Goal: Task Accomplishment & Management: Use online tool/utility

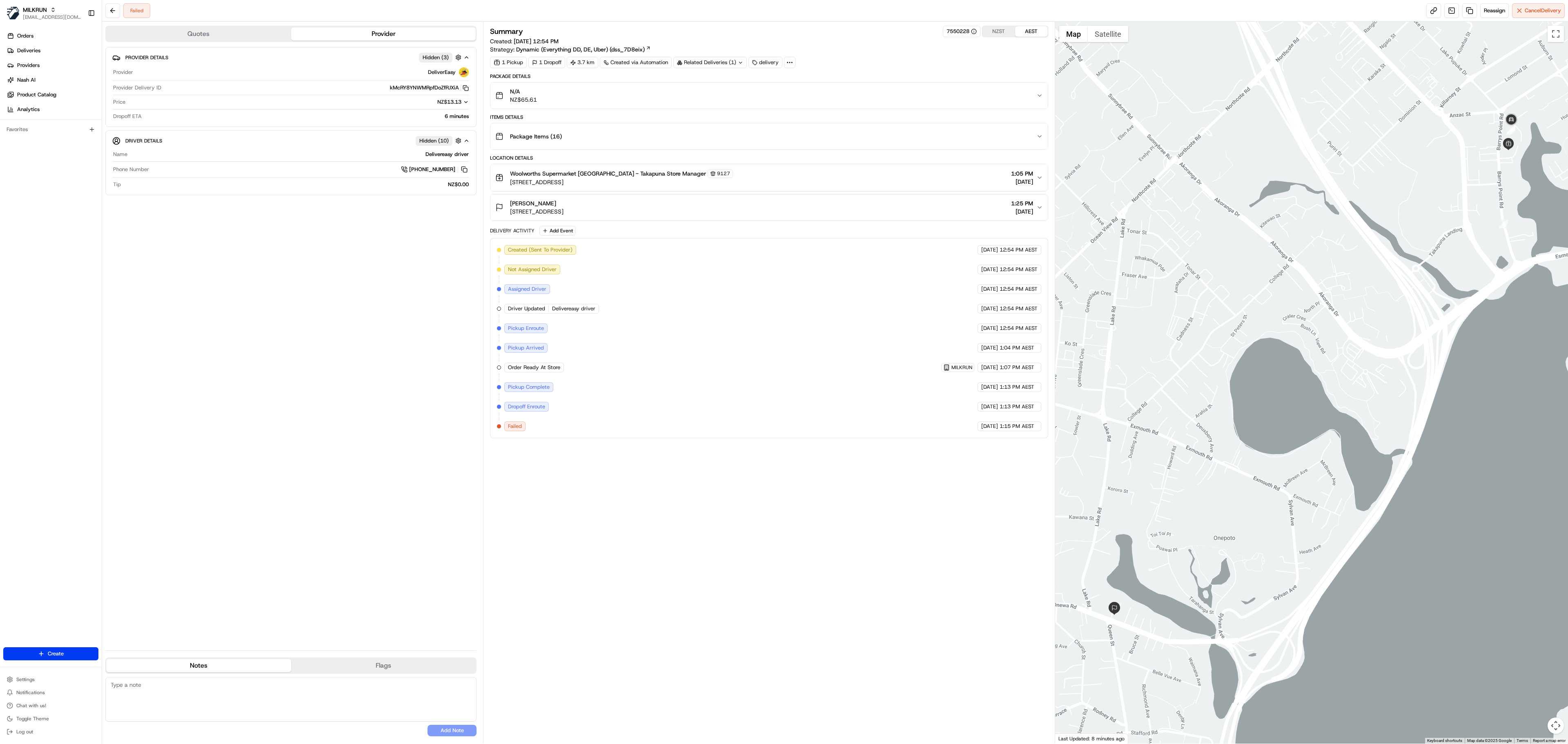
click at [733, 99] on div "N/A NZ$65.61" at bounding box center [765, 96] width 541 height 16
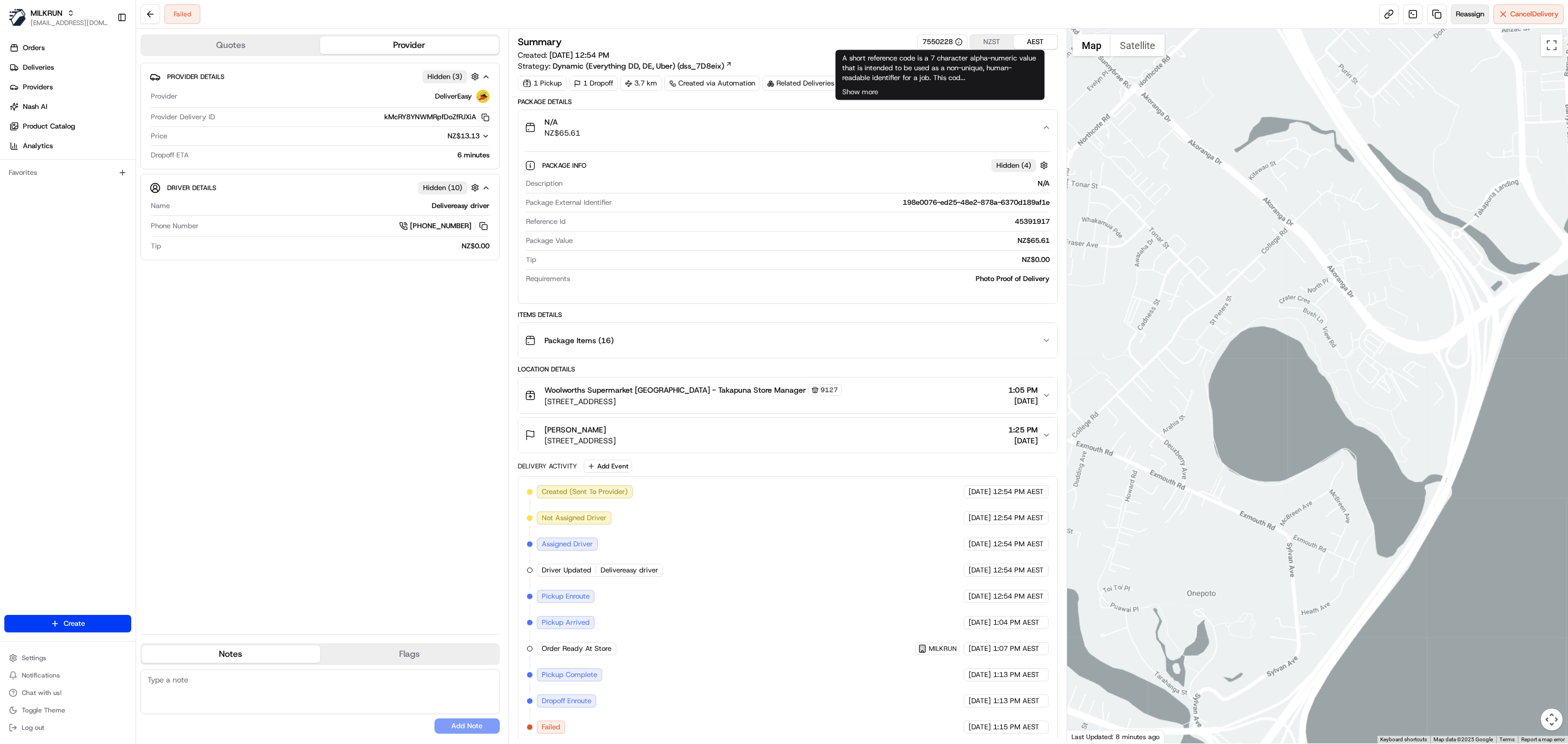
click at [1470, 10] on span "Reassign" at bounding box center [1470, 14] width 28 height 10
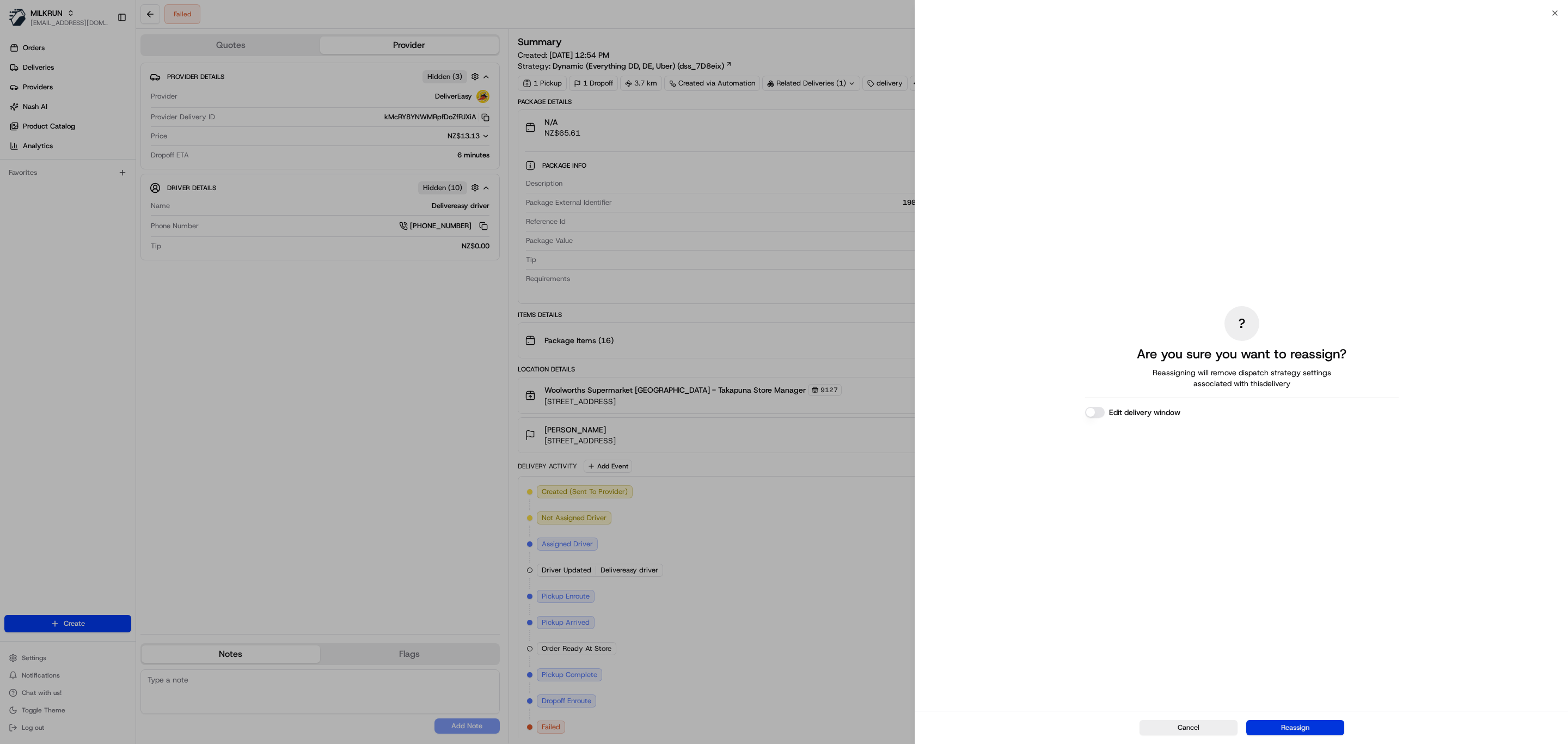
click at [1296, 727] on button "Reassign" at bounding box center [1295, 727] width 98 height 15
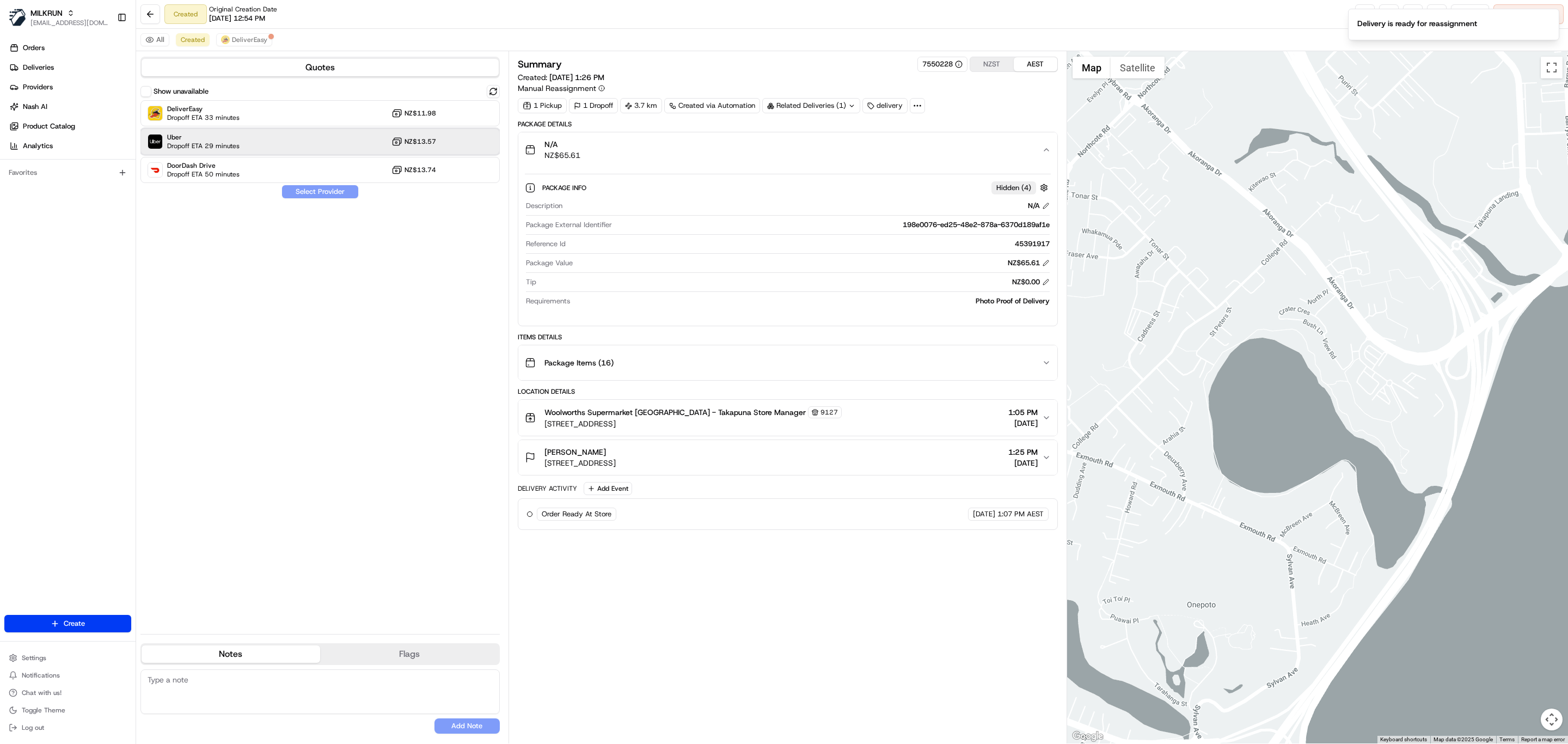
click at [311, 142] on div "Uber Dropoff ETA 29 minutes NZ$13.57" at bounding box center [319, 141] width 359 height 26
click at [331, 198] on button "Assign Provider" at bounding box center [320, 191] width 78 height 13
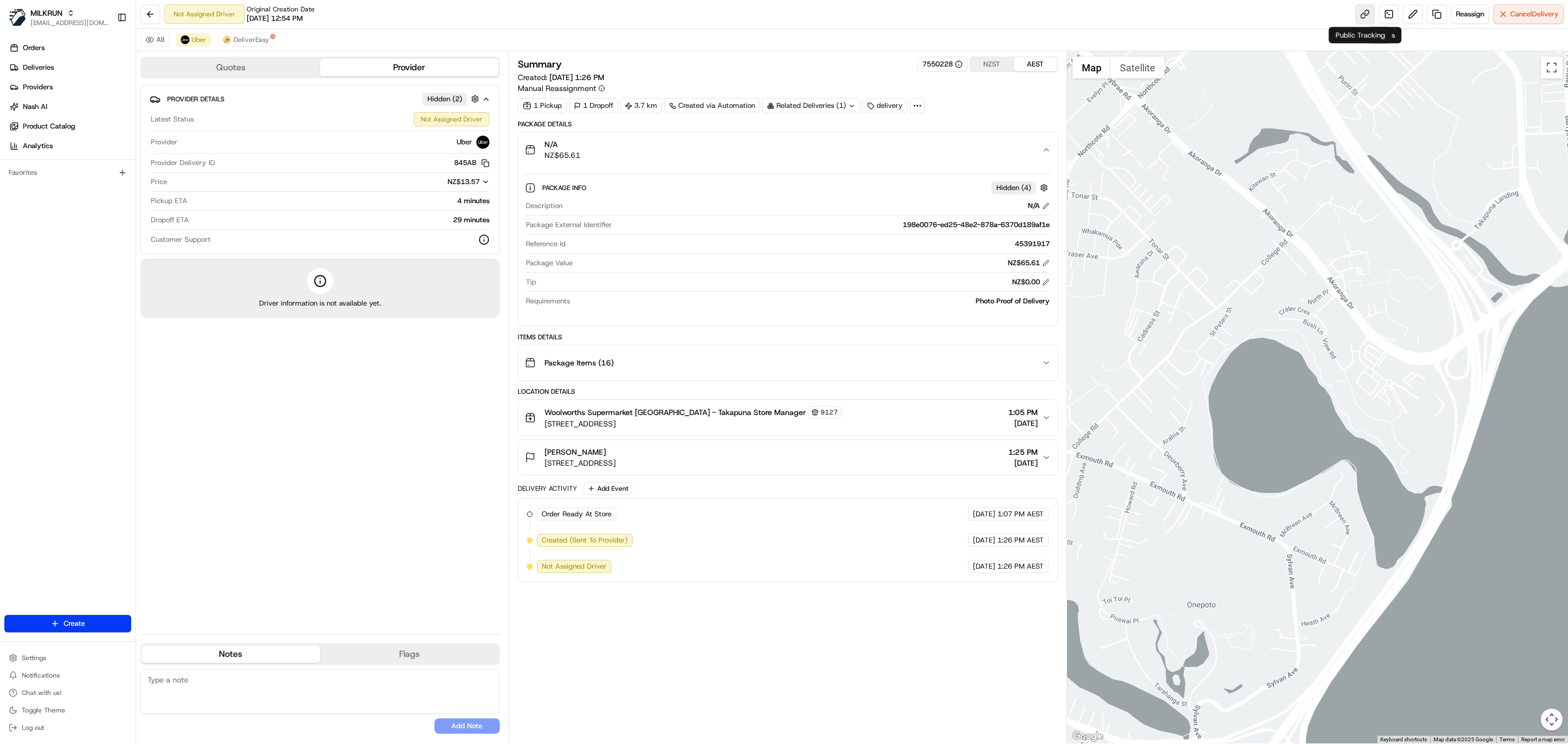
click at [1356, 10] on link at bounding box center [1365, 14] width 20 height 20
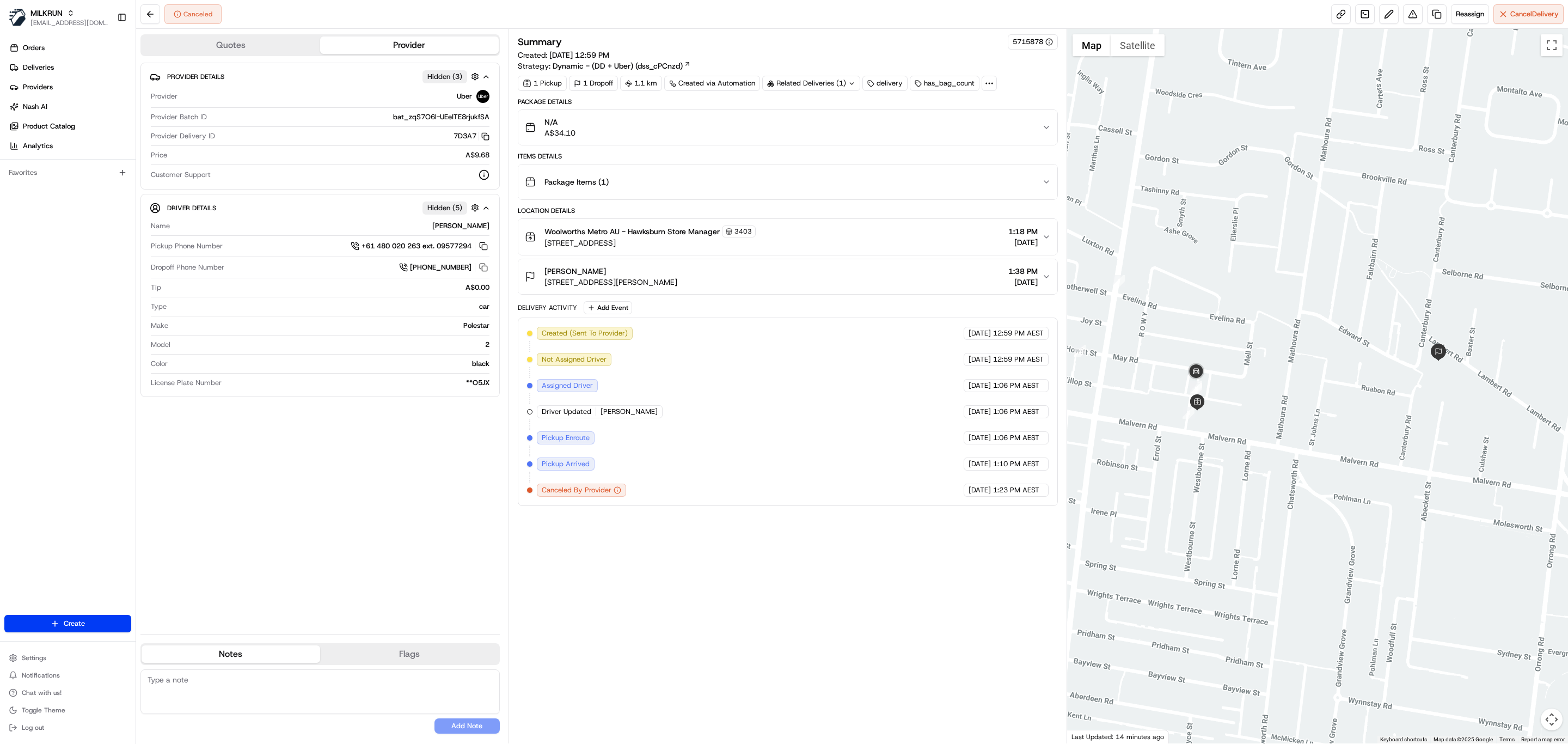
click at [613, 188] on div "Package Items ( 1 )" at bounding box center [784, 182] width 517 height 22
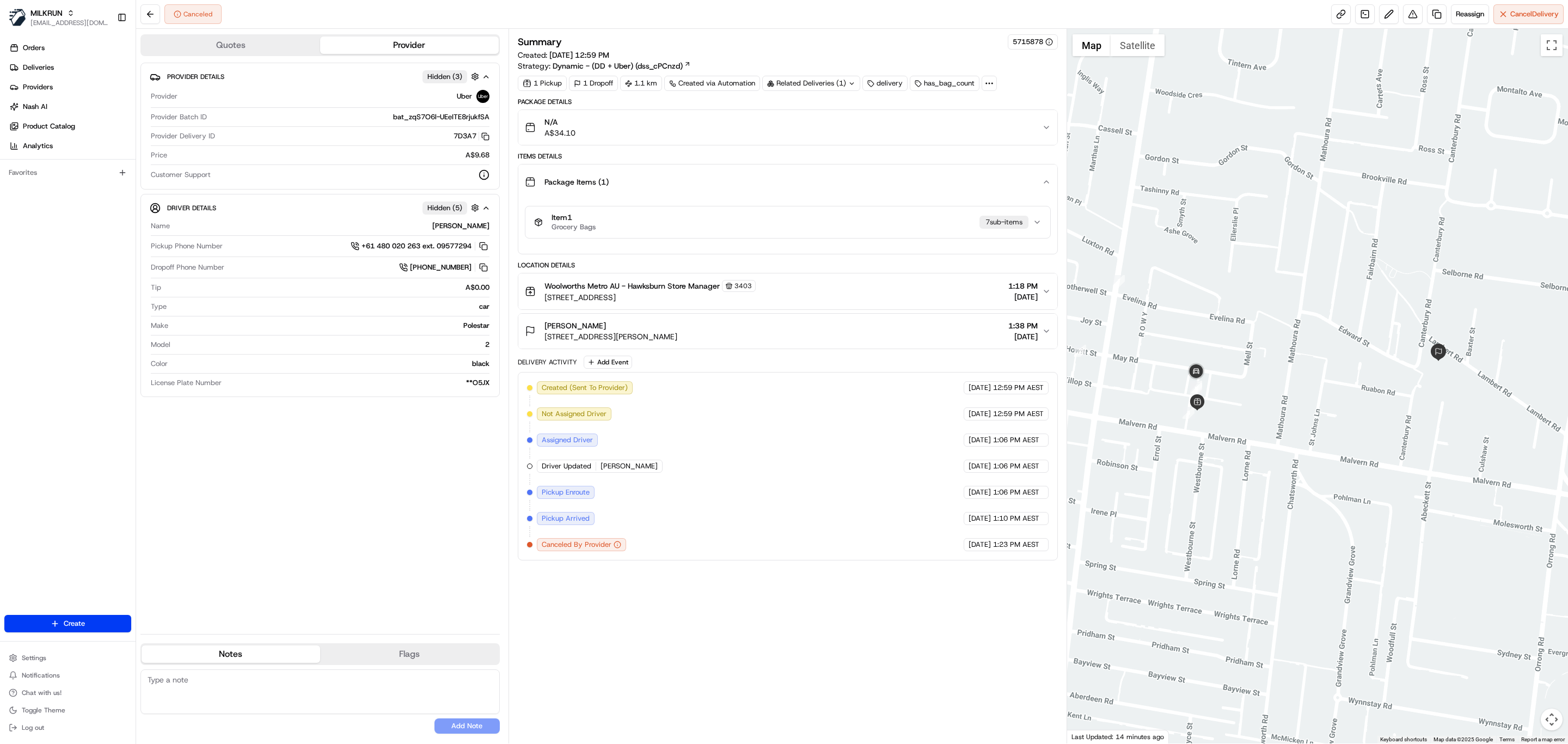
click at [672, 222] on div "Item 1 Grocery Bags 7 sub-item s" at bounding box center [783, 222] width 498 height 19
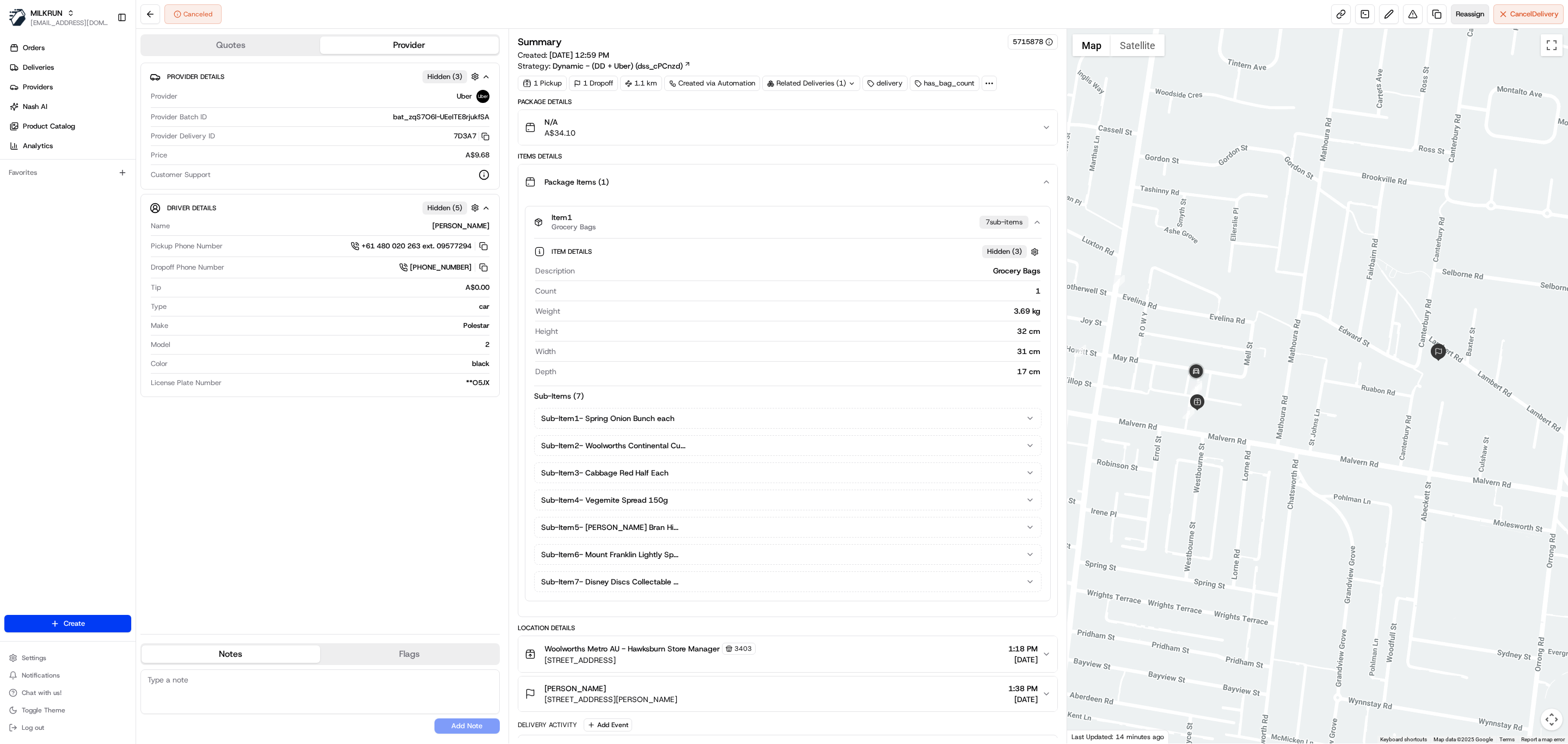
click at [1480, 20] on button "Reassign" at bounding box center [1470, 14] width 38 height 20
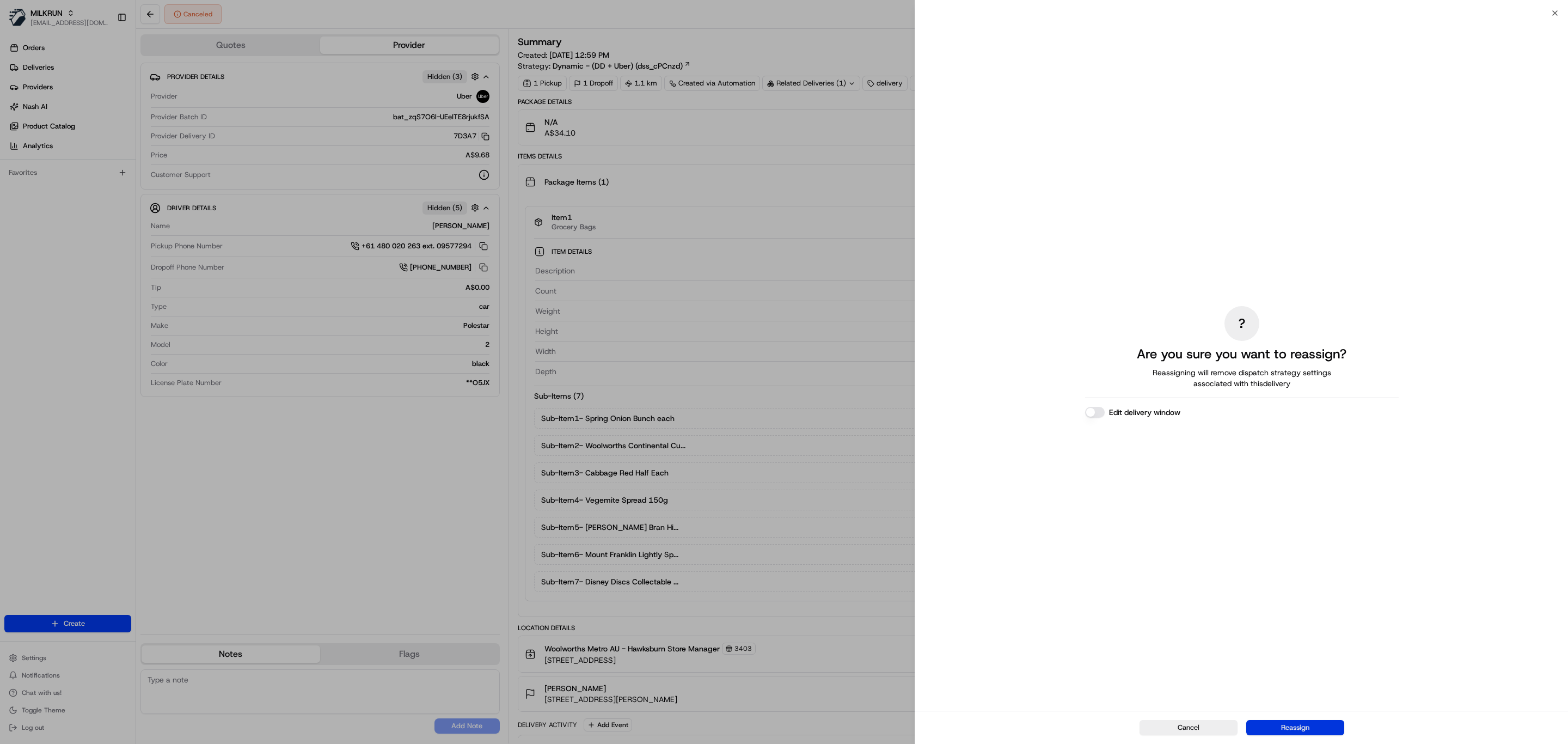
click at [1282, 730] on button "Reassign" at bounding box center [1295, 727] width 98 height 15
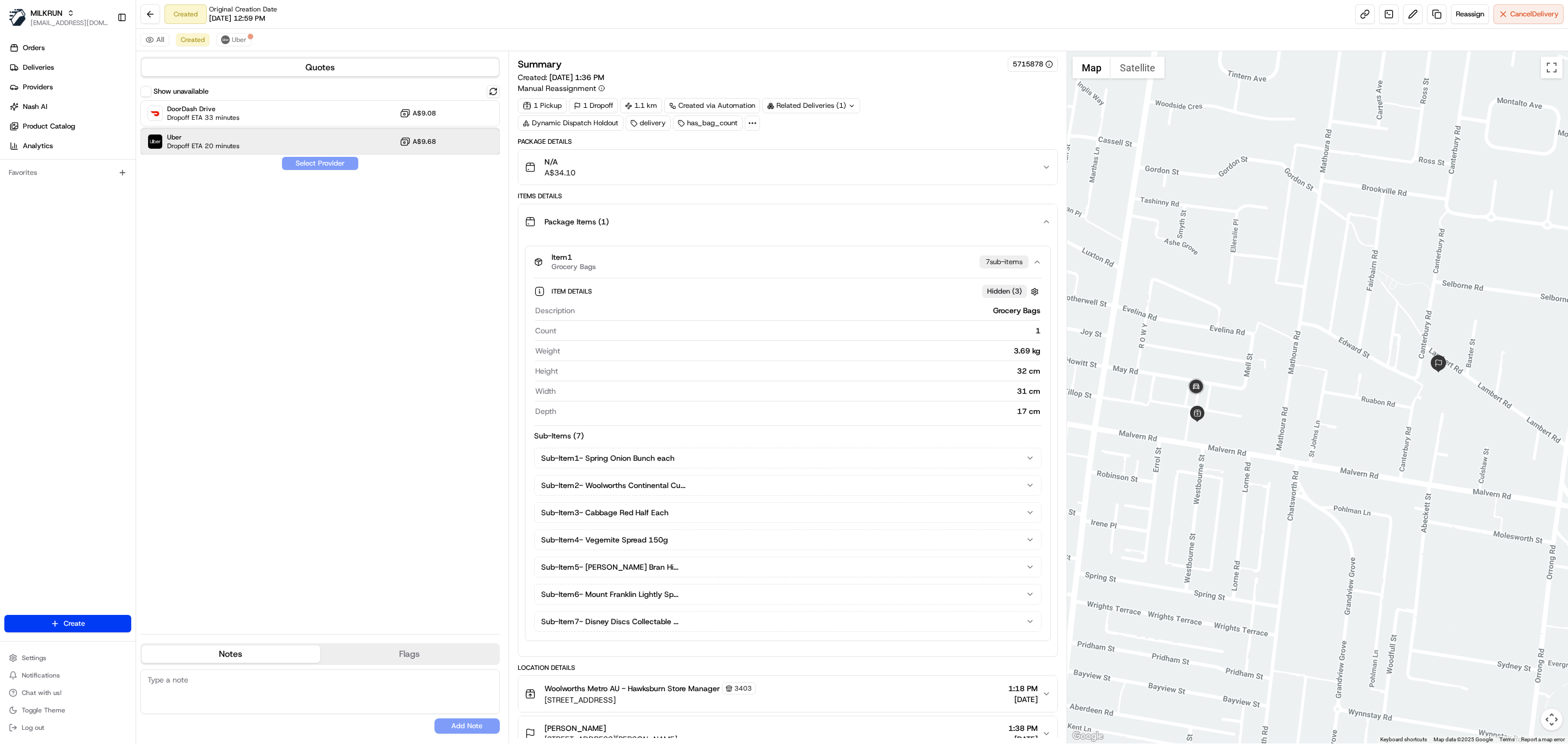
click at [181, 150] on span "Dropoff ETA 20 minutes" at bounding box center [203, 145] width 73 height 9
click at [315, 163] on button "Assign Provider" at bounding box center [320, 163] width 78 height 13
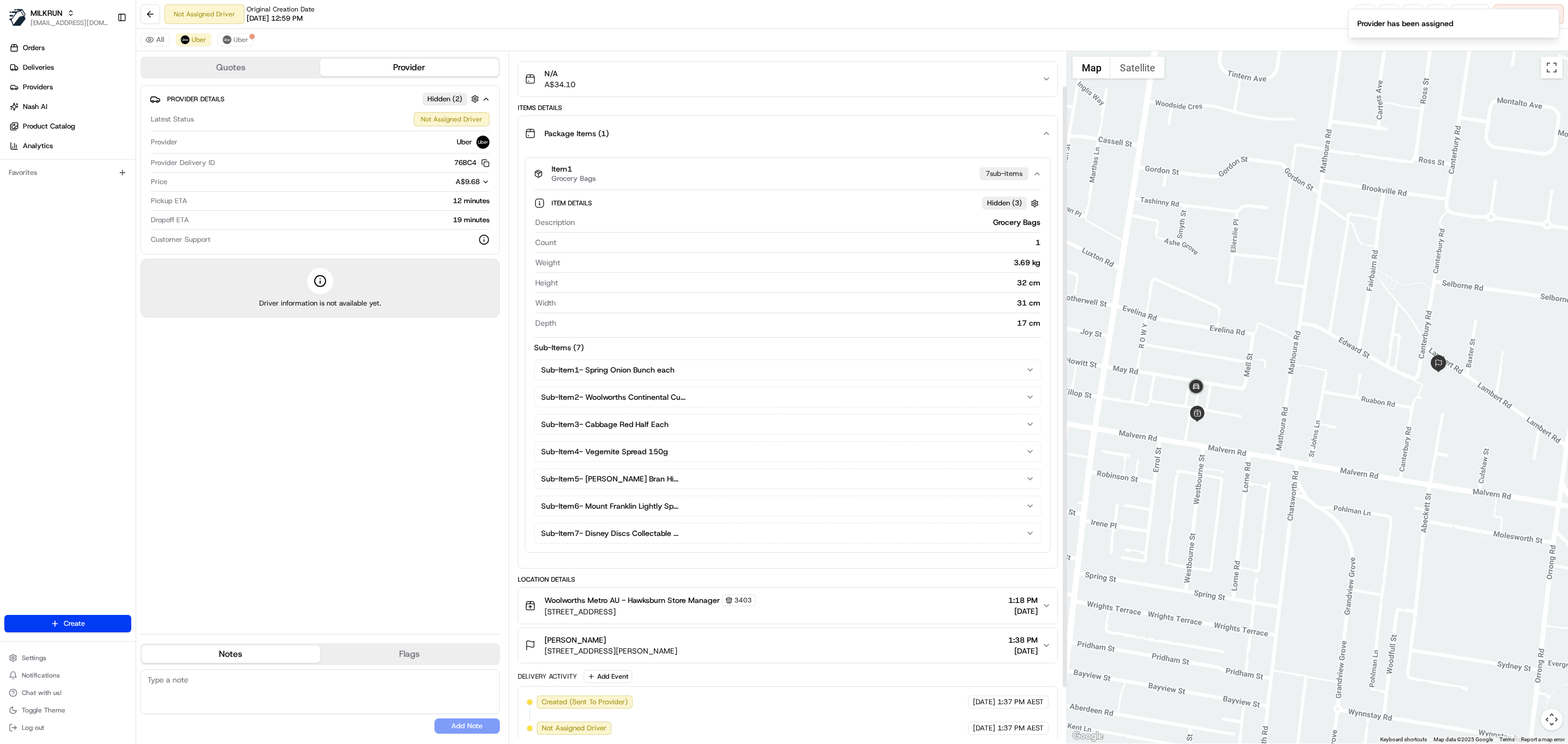
scroll to position [104, 0]
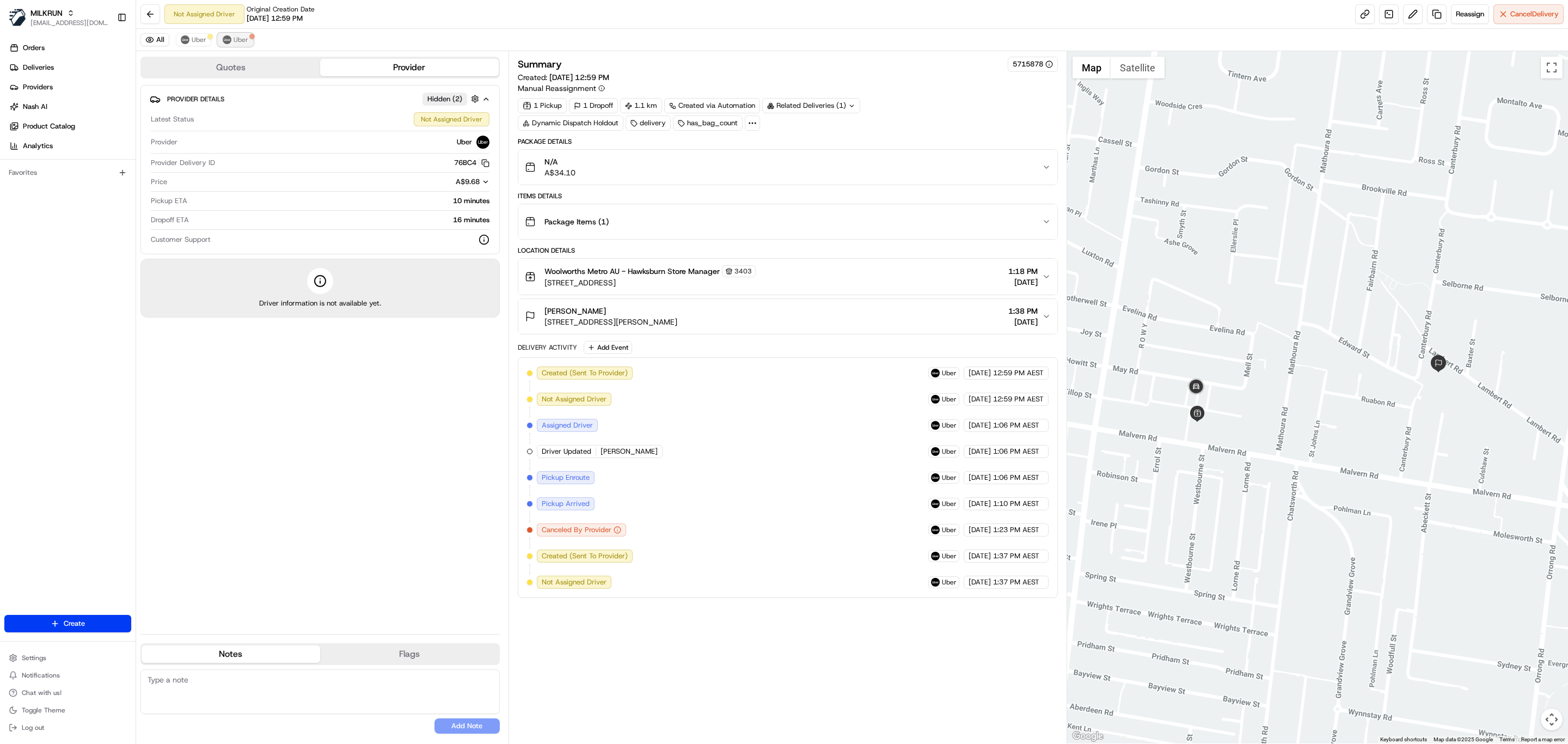
click at [237, 37] on span "Uber" at bounding box center [241, 40] width 15 height 9
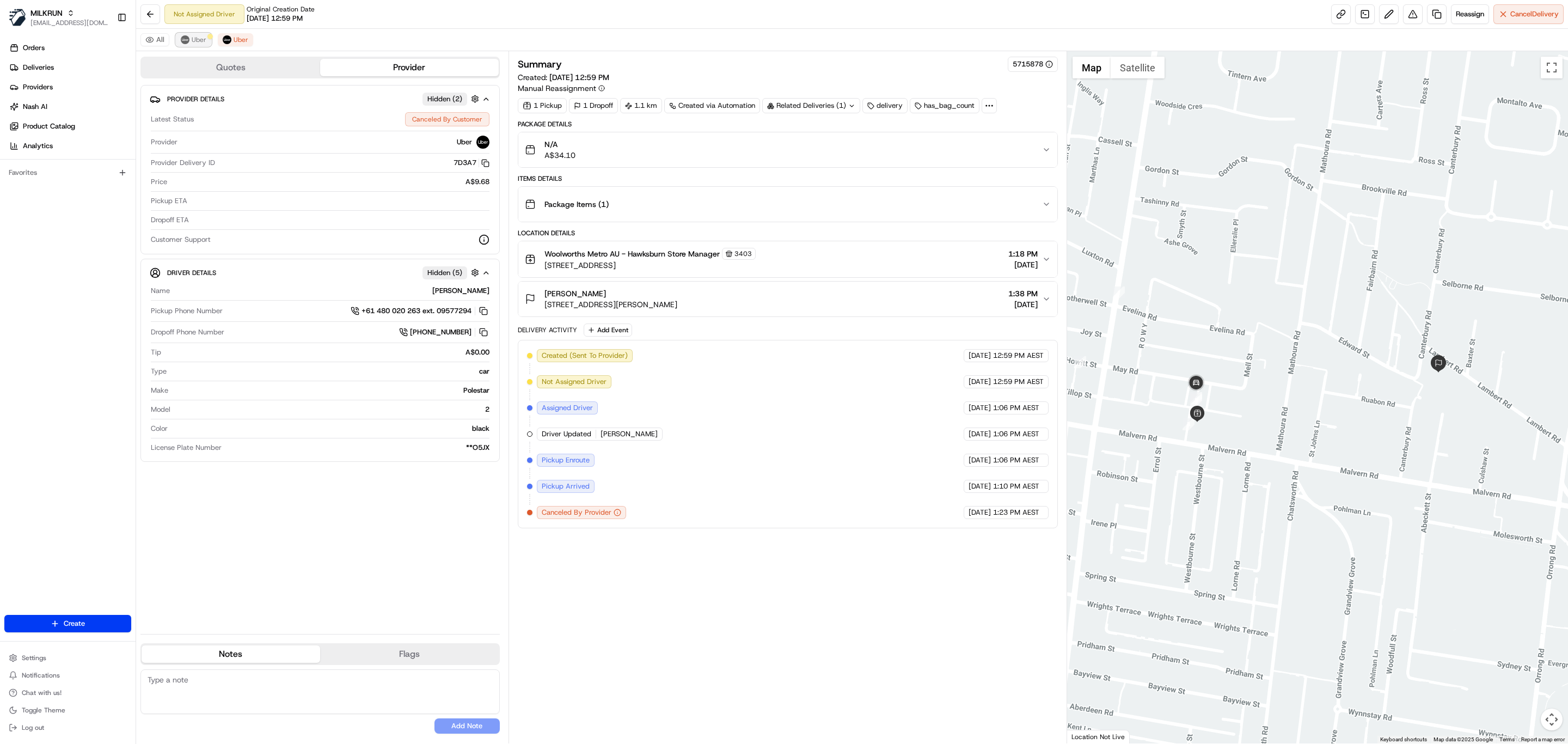
click at [198, 44] on span "Uber" at bounding box center [199, 40] width 15 height 9
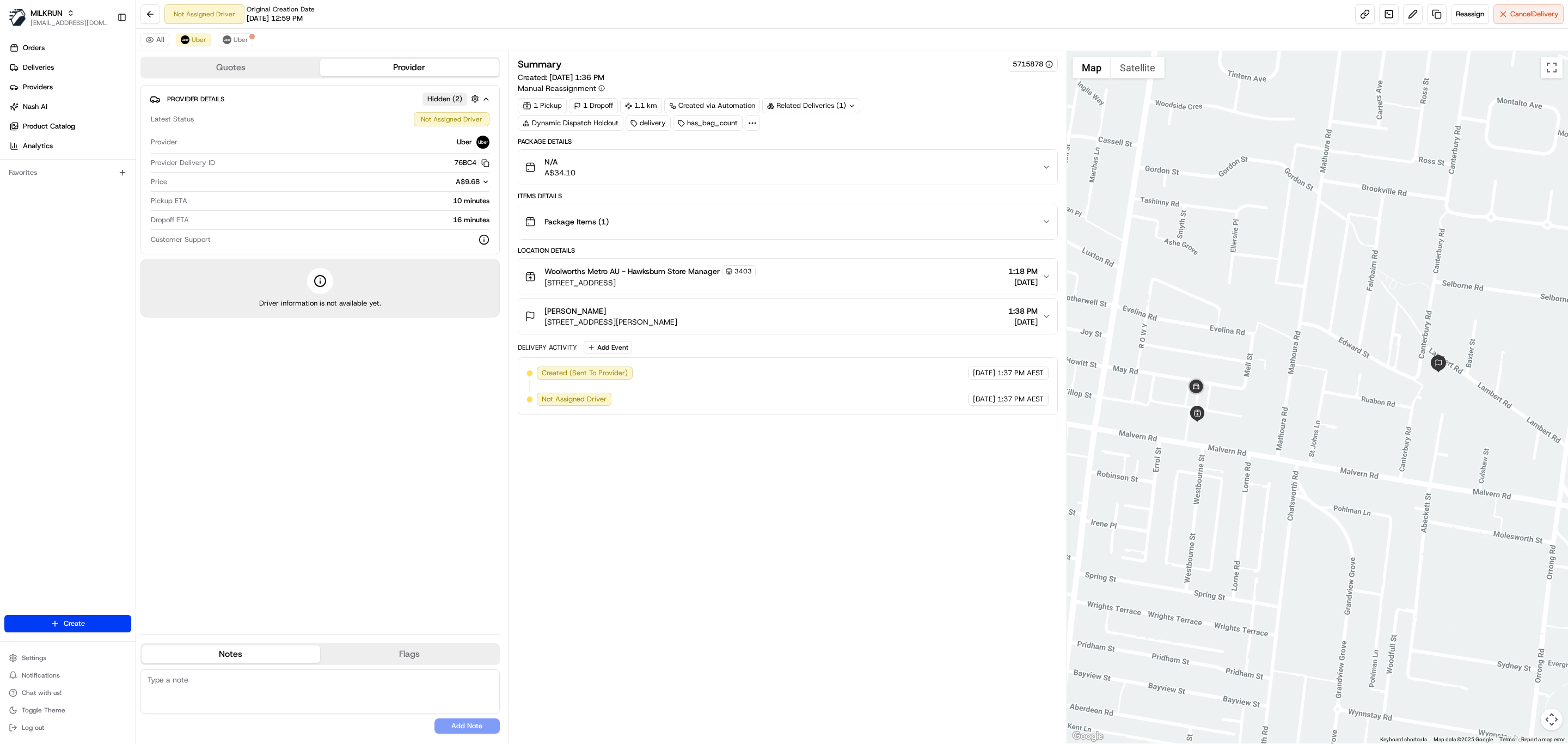
click at [618, 239] on button "Package Items ( 1 )" at bounding box center [788, 221] width 539 height 35
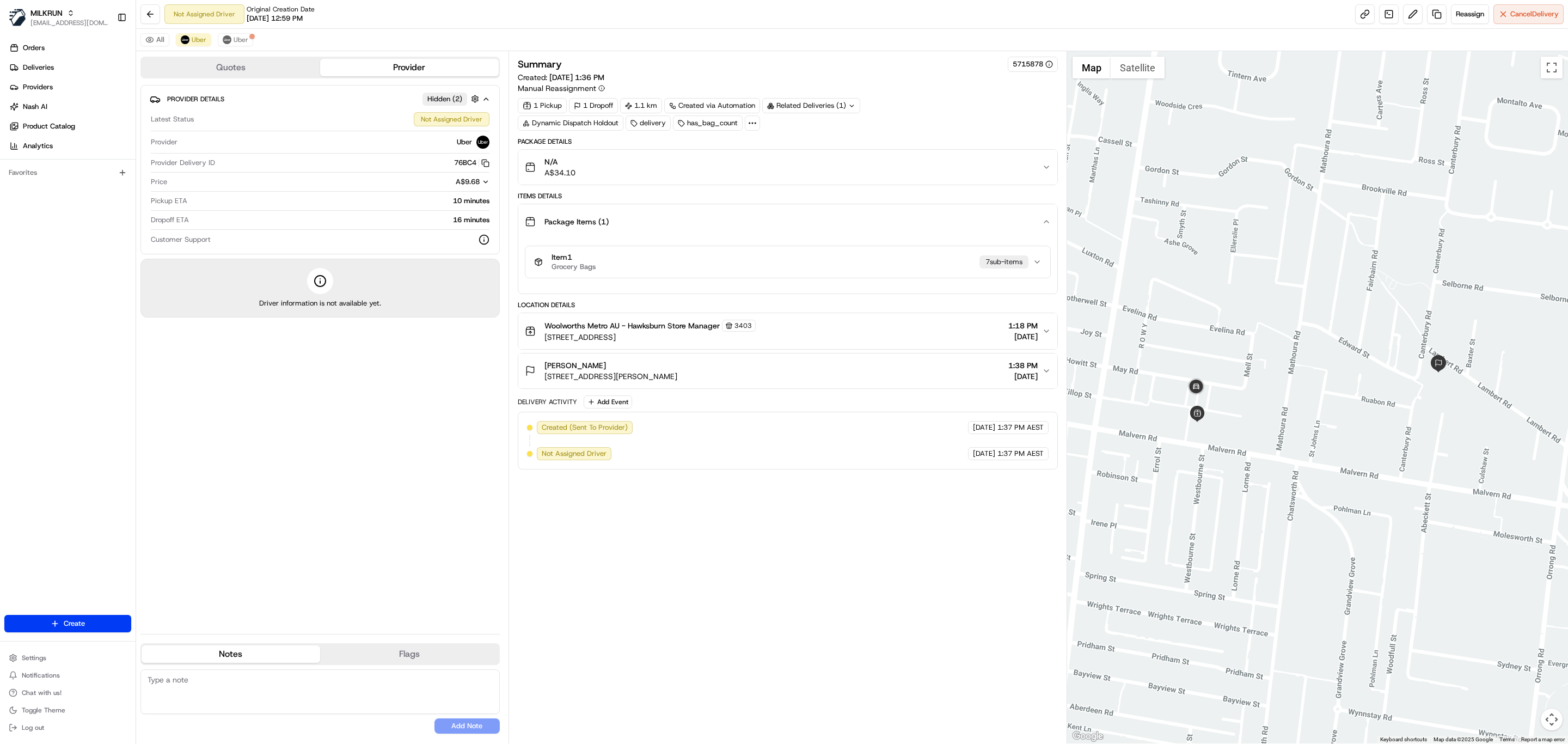
click at [640, 278] on button "Item 1 Grocery Bags 7 sub-item s" at bounding box center [788, 262] width 525 height 32
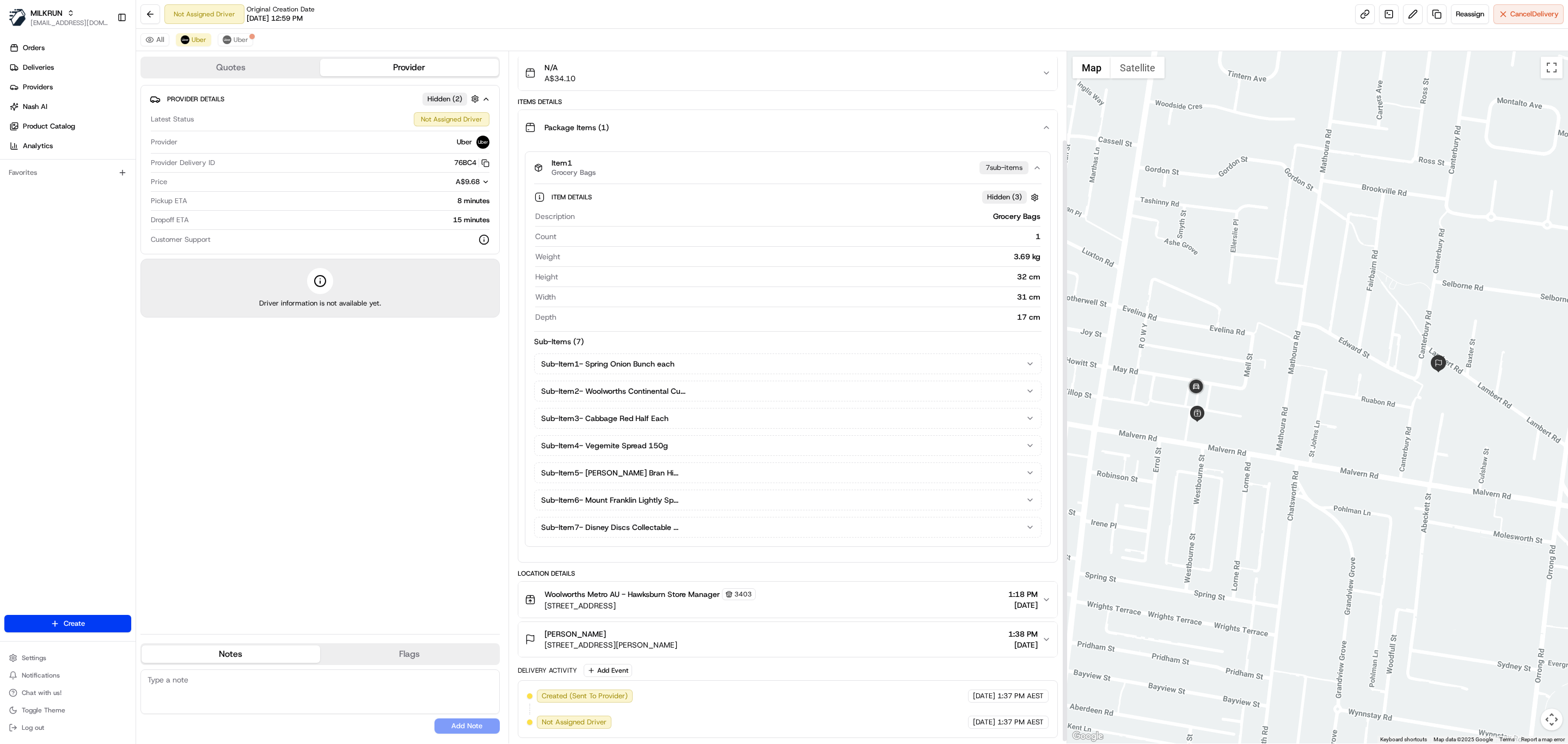
scroll to position [104, 0]
click at [1470, 22] on button "Reassign" at bounding box center [1470, 14] width 38 height 20
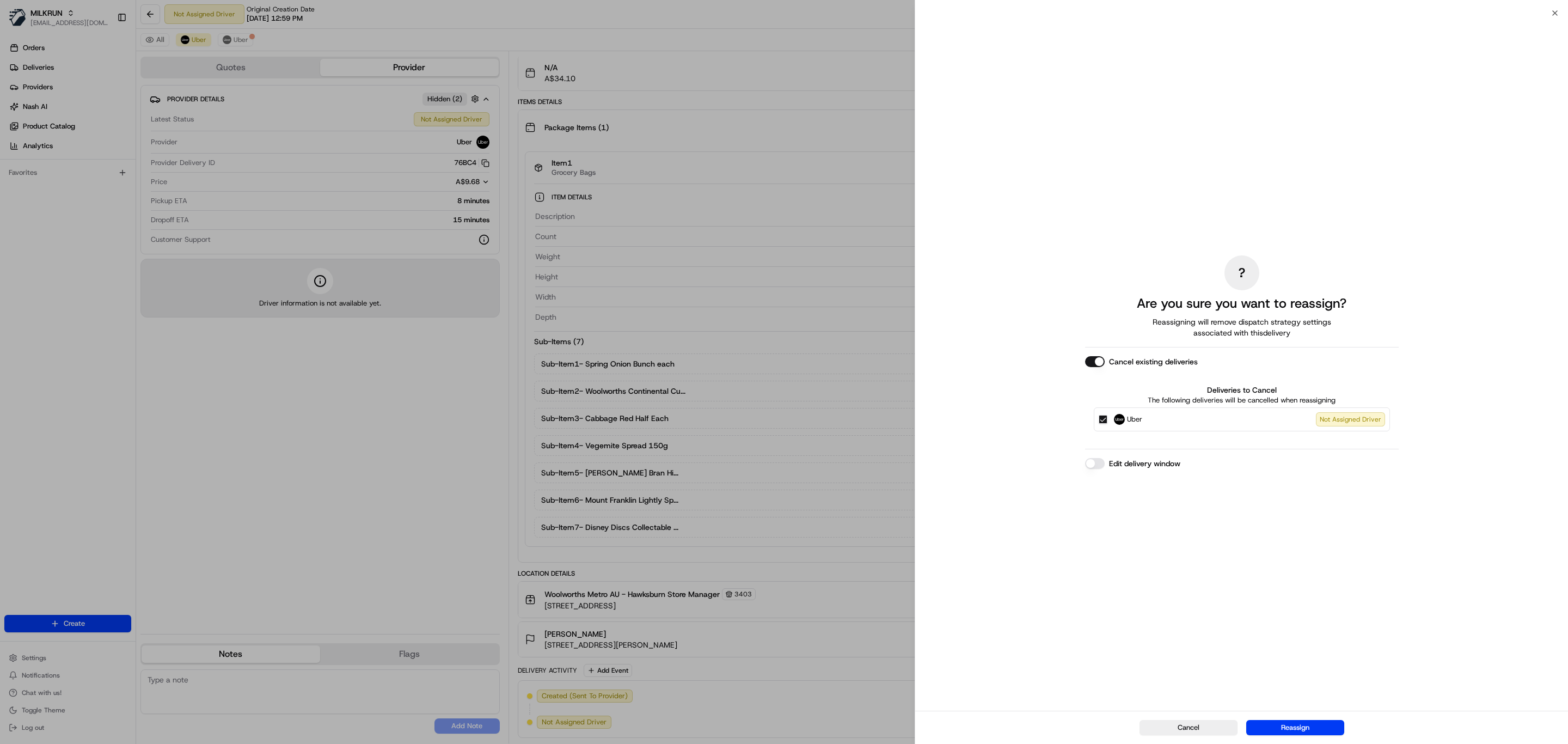
click at [1096, 368] on div "Cancel existing deliveries Deliveries to Cancel The following deliveries will b…" at bounding box center [1242, 398] width 313 height 84
click at [1095, 365] on button "Cancel existing deliveries" at bounding box center [1095, 361] width 20 height 11
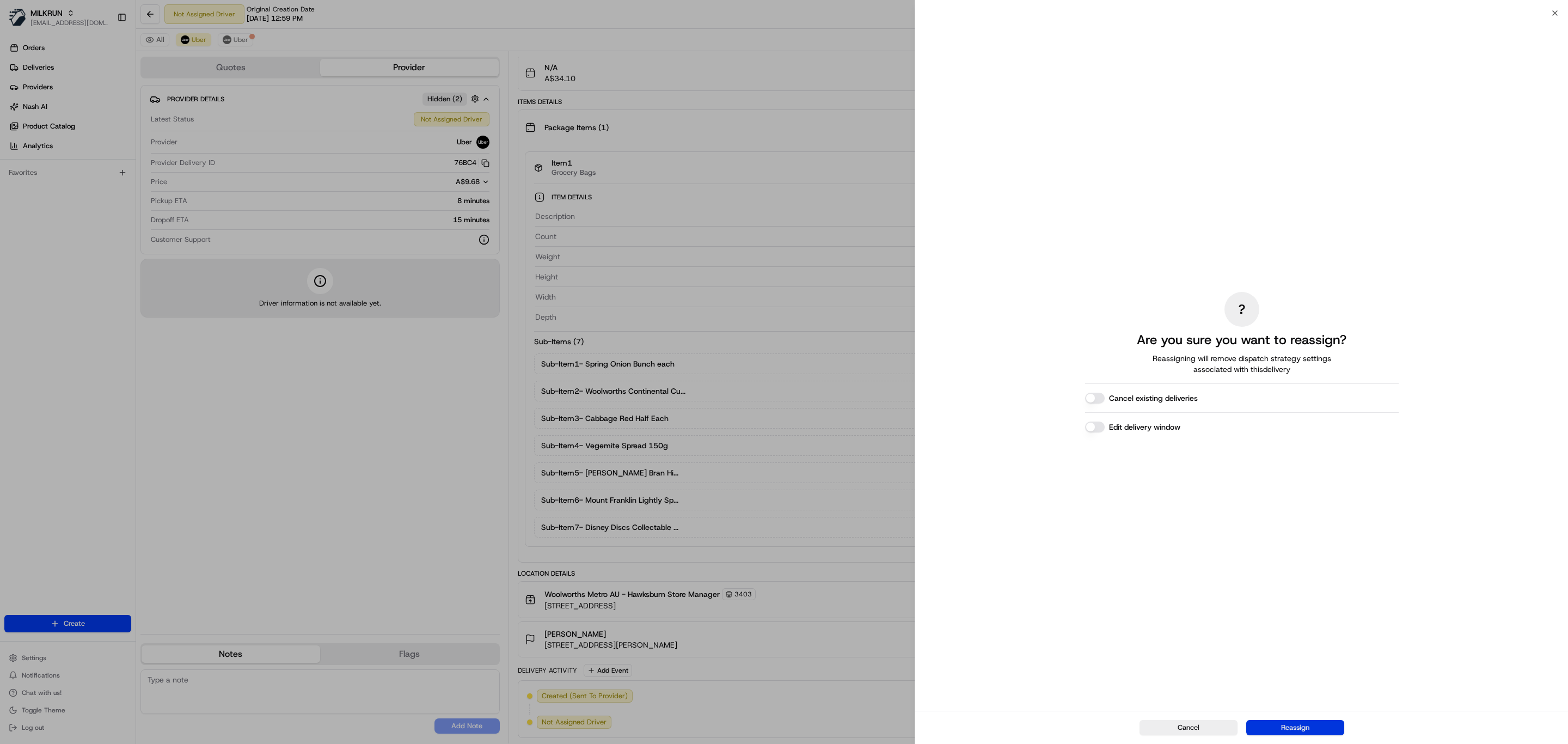
click at [1328, 726] on button "Reassign" at bounding box center [1295, 727] width 98 height 15
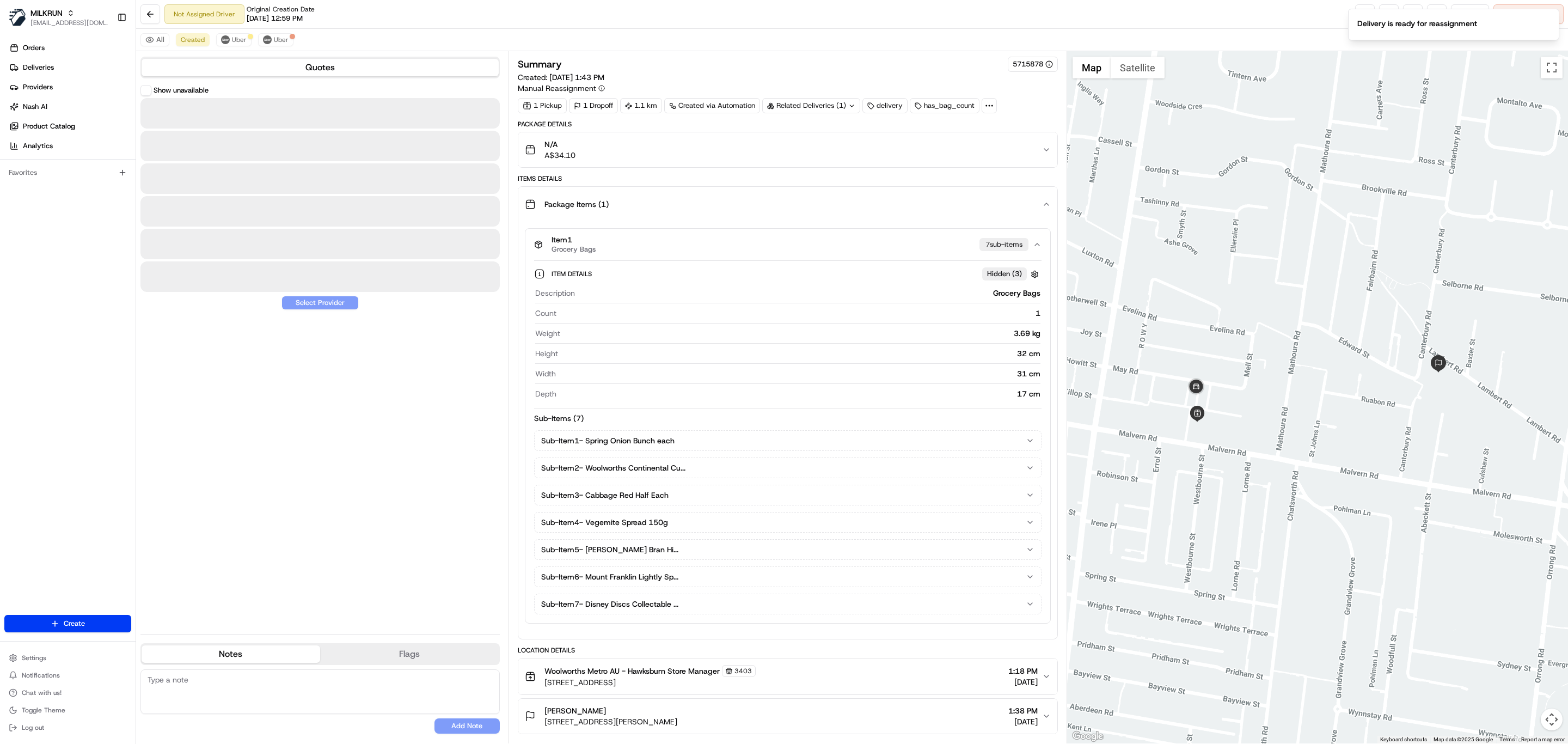
scroll to position [5, 0]
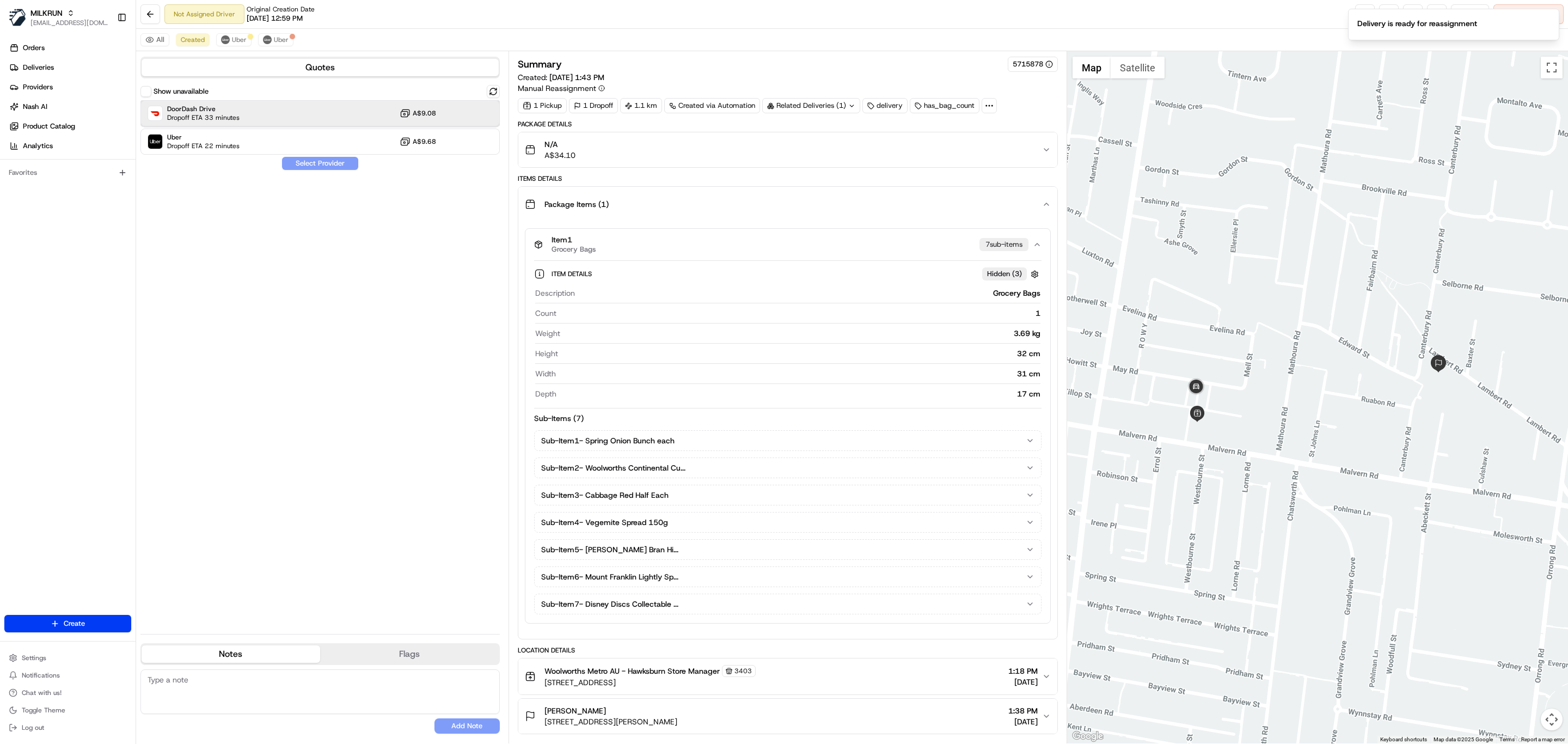
click at [183, 116] on span "Dropoff ETA 33 minutes" at bounding box center [203, 117] width 73 height 9
click at [331, 165] on button "Assign Provider" at bounding box center [320, 163] width 78 height 13
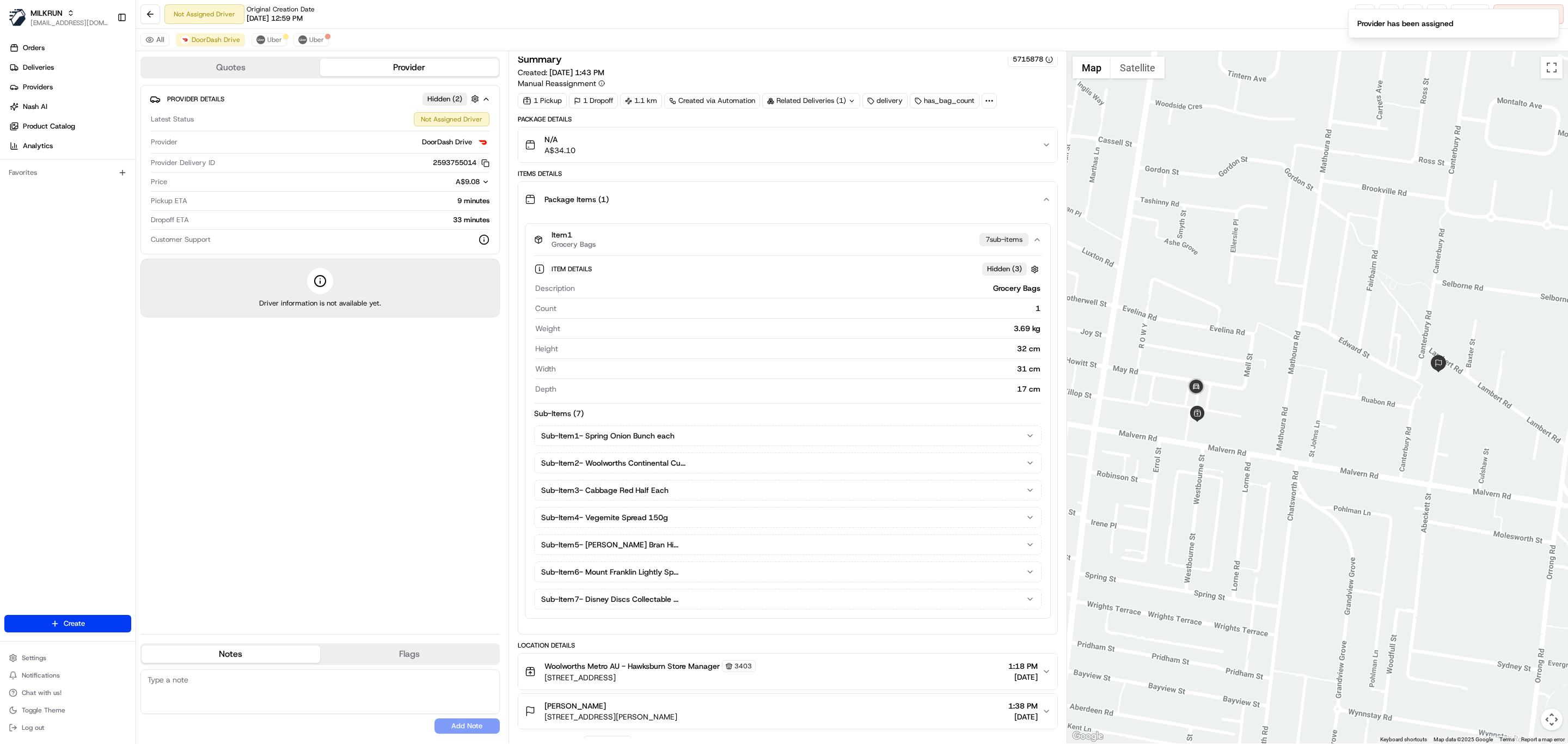
scroll to position [87, 0]
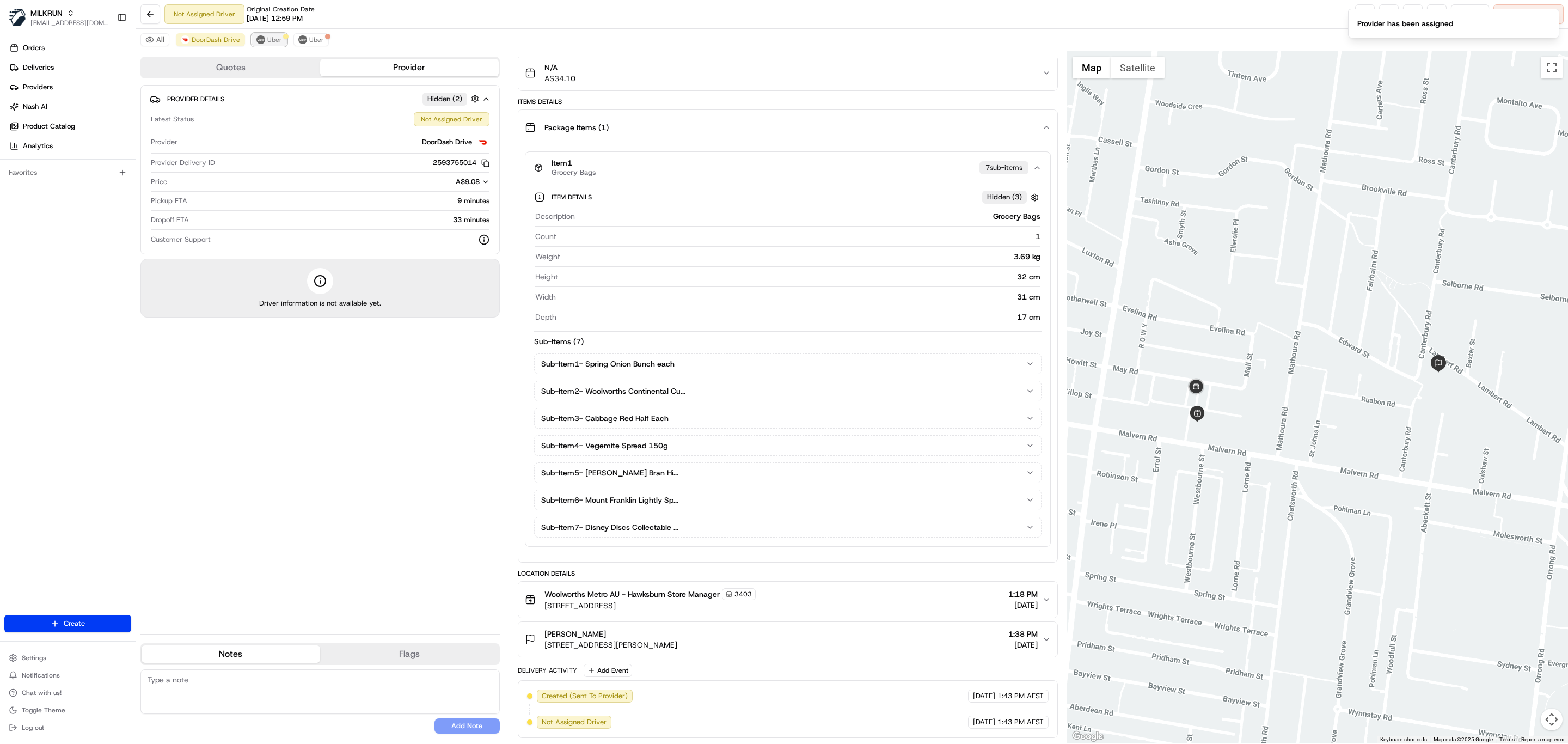
click at [252, 46] on button "Uber" at bounding box center [270, 39] width 36 height 13
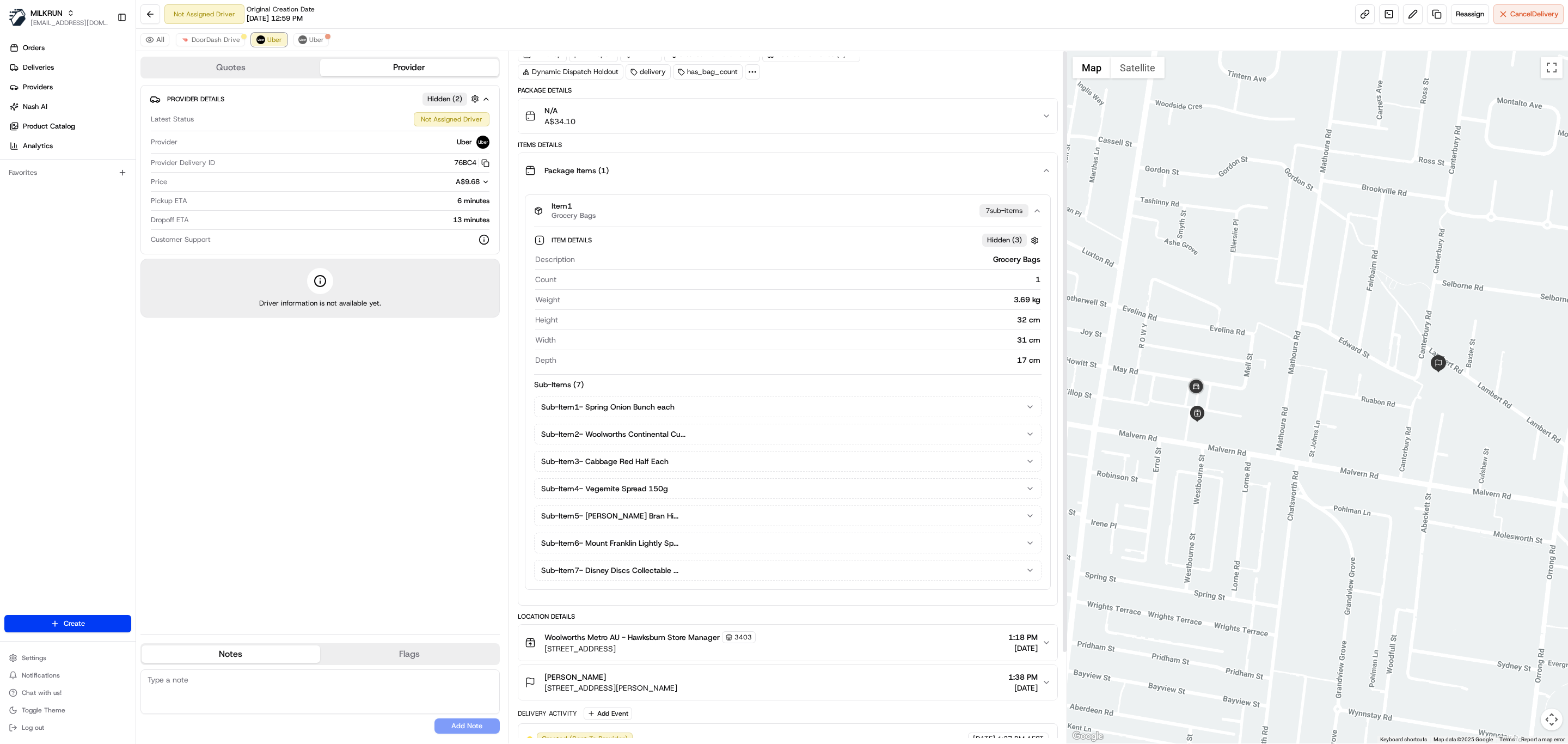
scroll to position [0, 0]
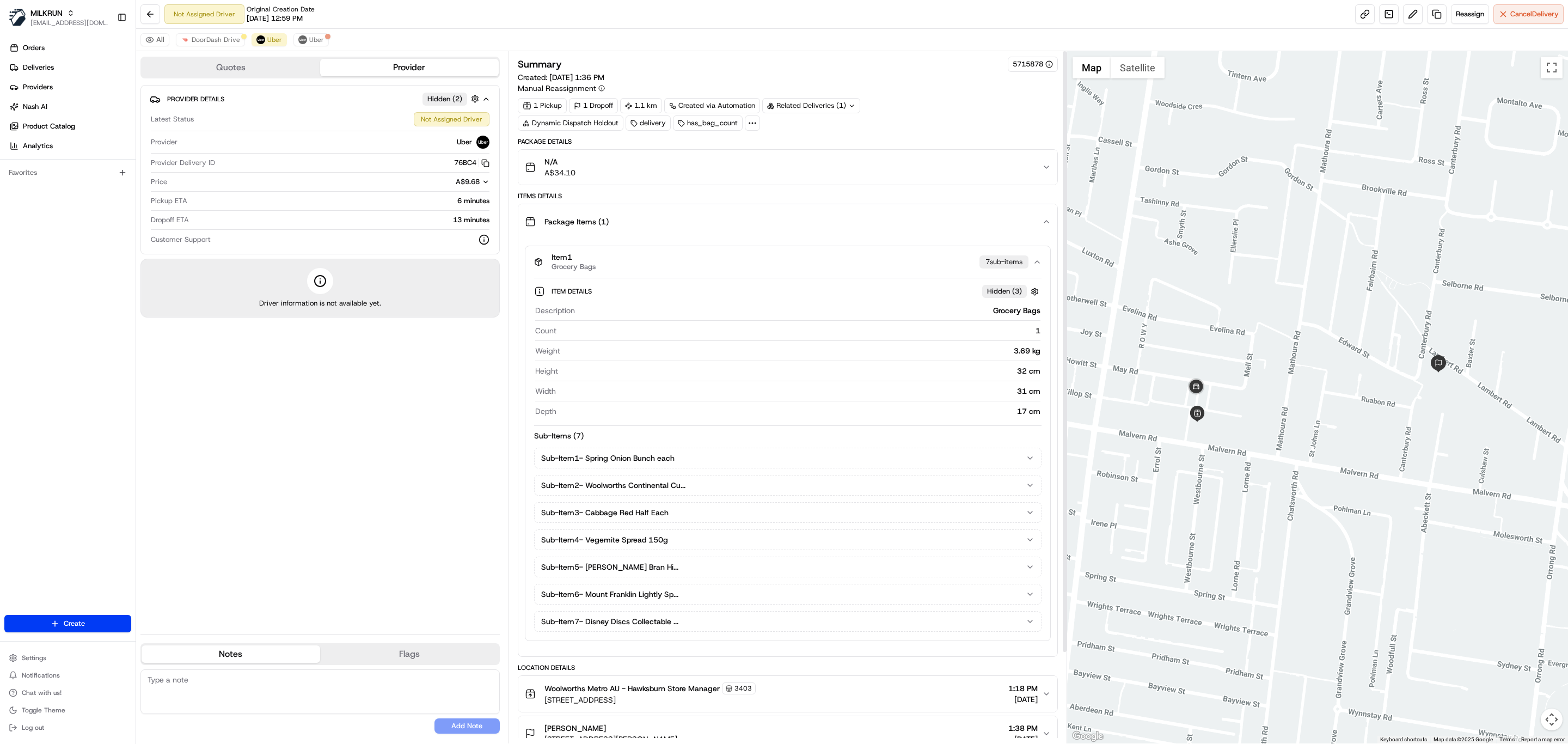
click at [918, 272] on div "Item 1 Grocery Bags 7 sub-item s" at bounding box center [783, 262] width 498 height 19
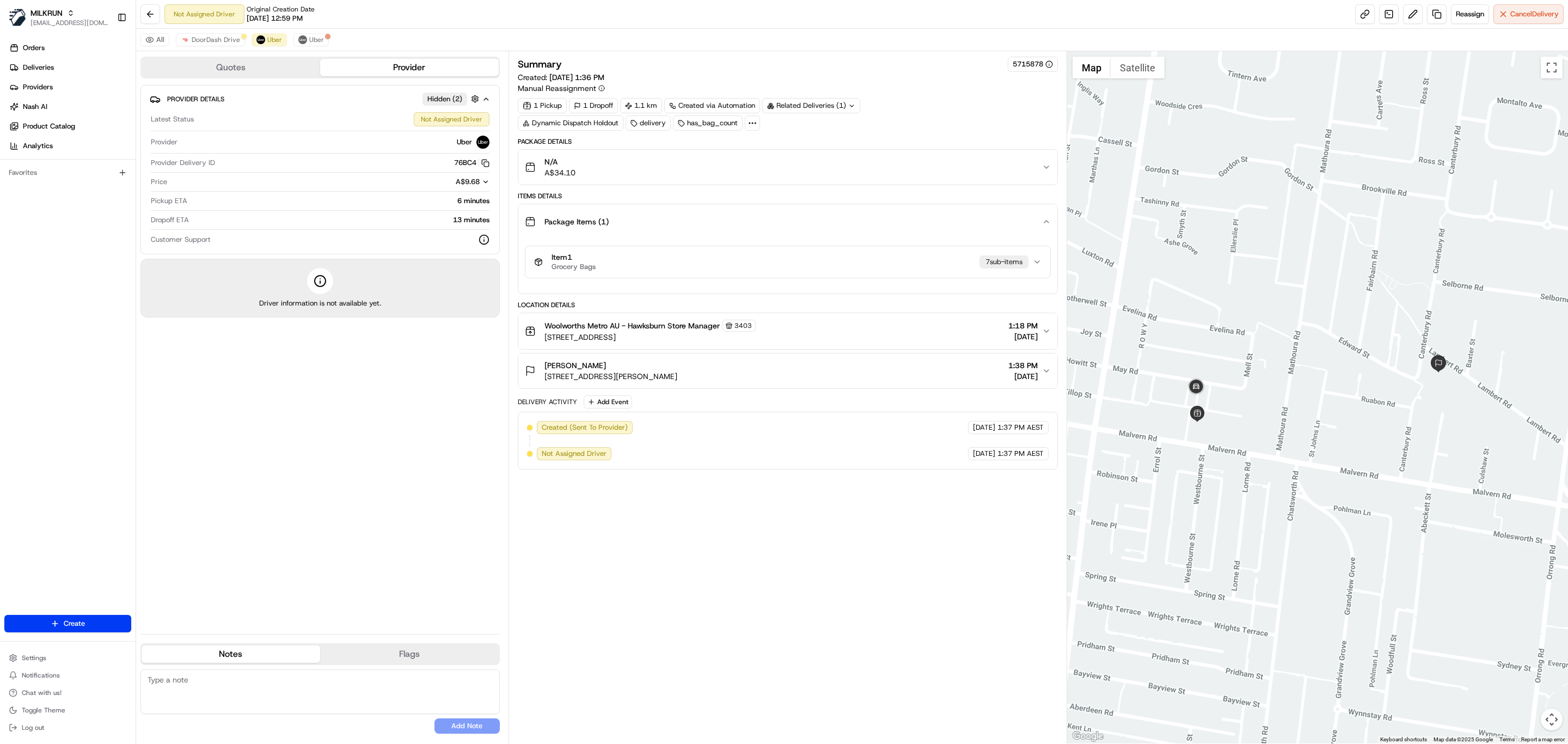
click at [894, 249] on div "Item 1 Grocery Bags 7 sub-item s" at bounding box center [788, 262] width 526 height 33
click at [272, 38] on span "Uber" at bounding box center [275, 40] width 15 height 9
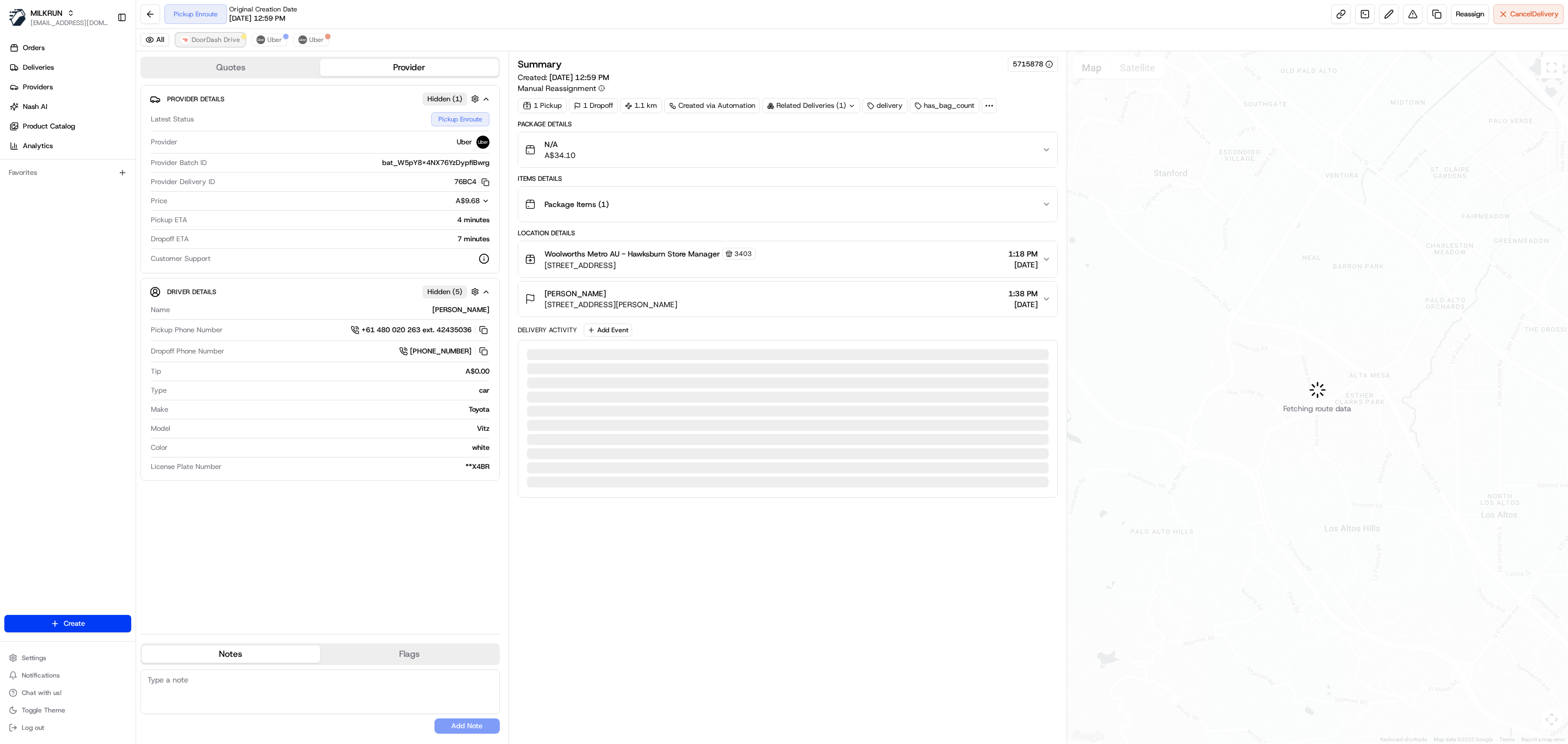
click at [226, 39] on span "DoorDash Drive" at bounding box center [216, 40] width 49 height 9
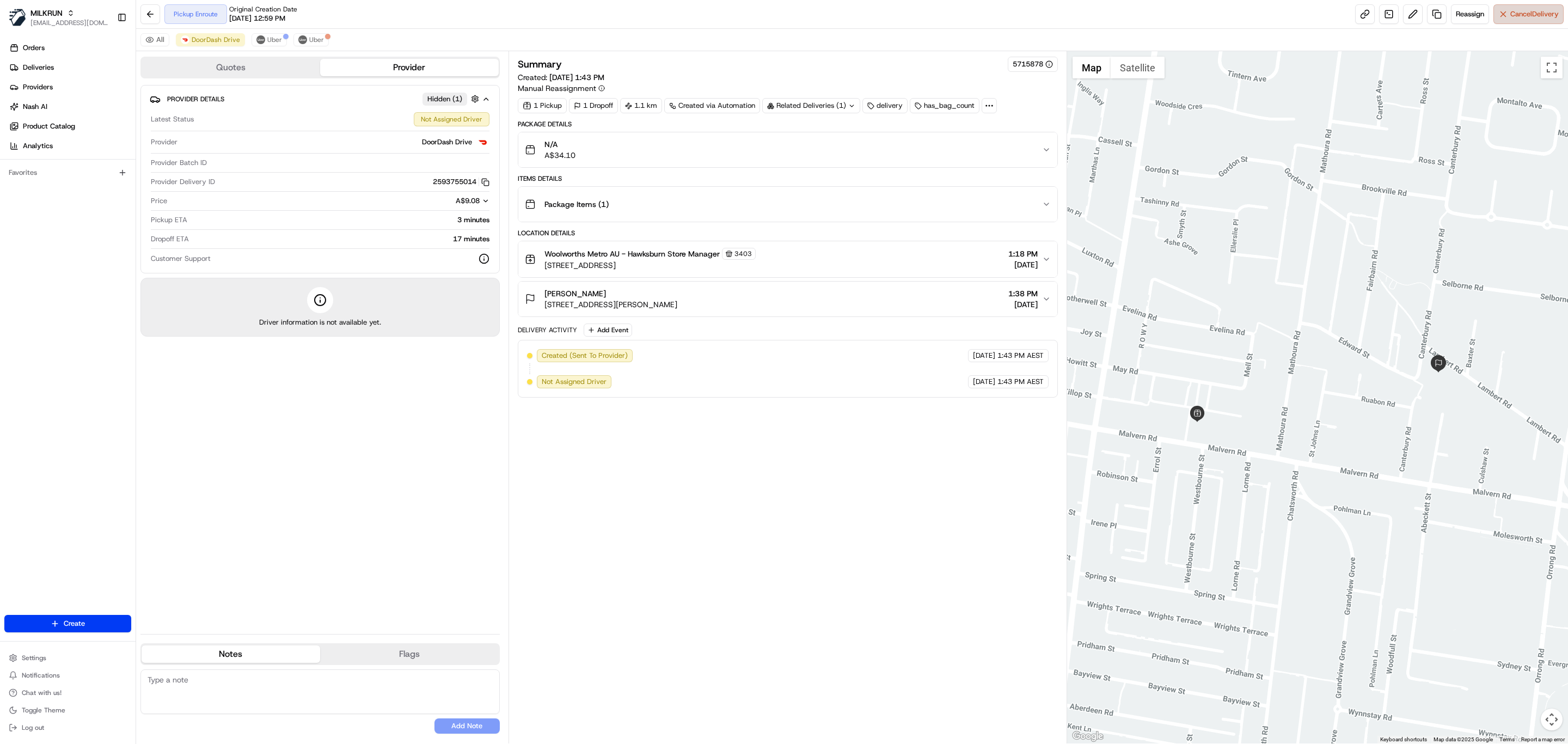
click at [1515, 16] on span "Cancel Delivery" at bounding box center [1534, 14] width 49 height 10
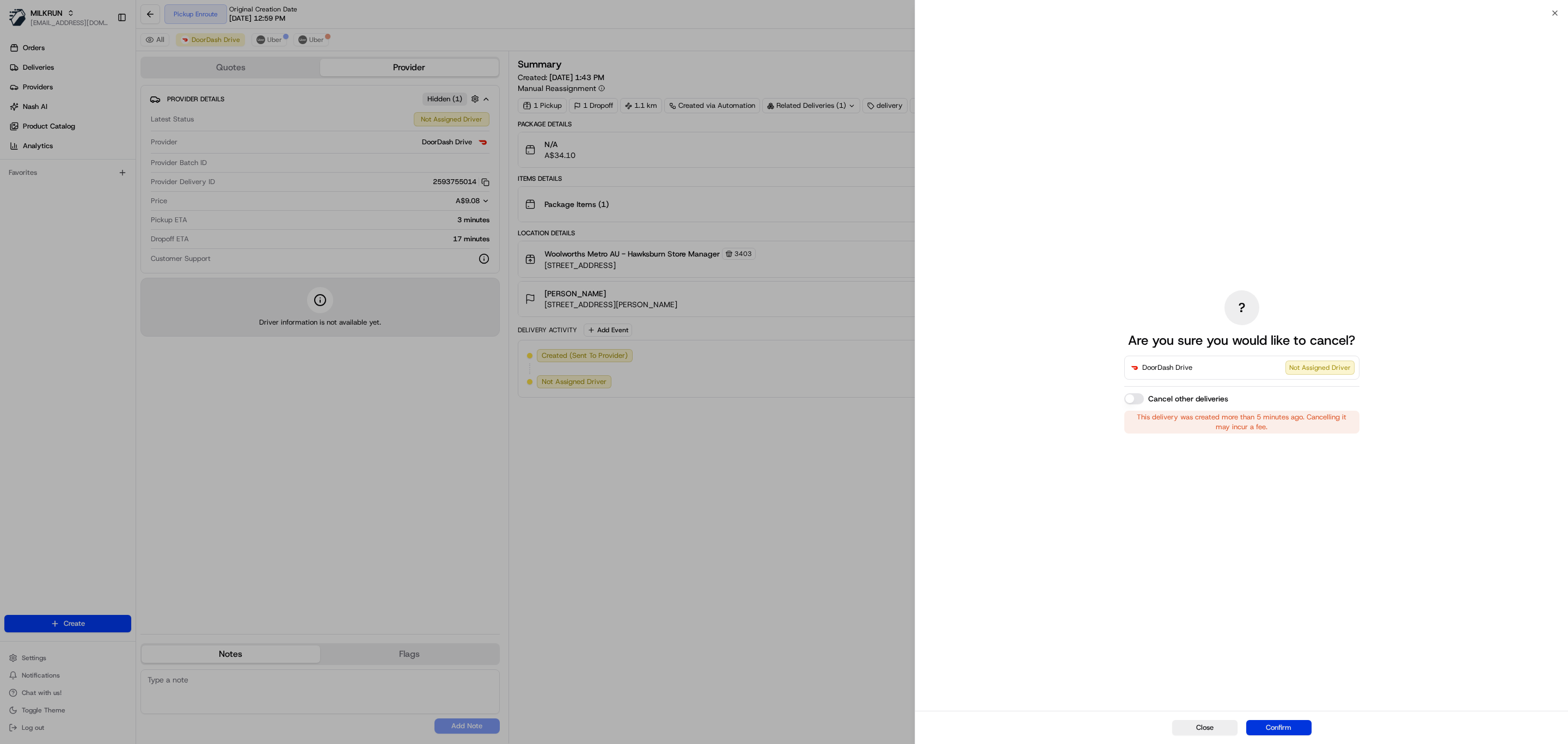
click at [1303, 730] on button "Confirm" at bounding box center [1279, 727] width 66 height 15
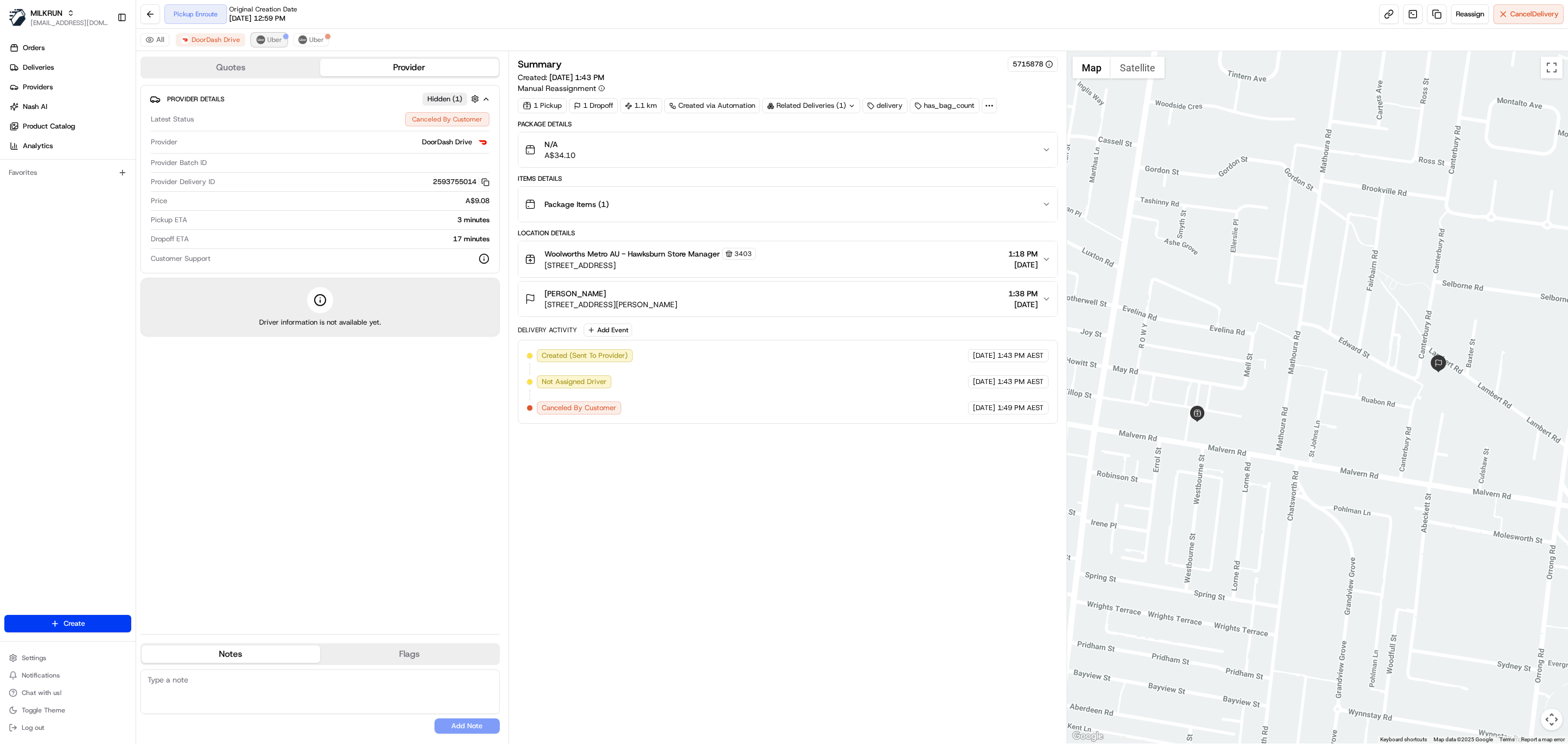
click at [268, 45] on button "Uber" at bounding box center [270, 39] width 36 height 13
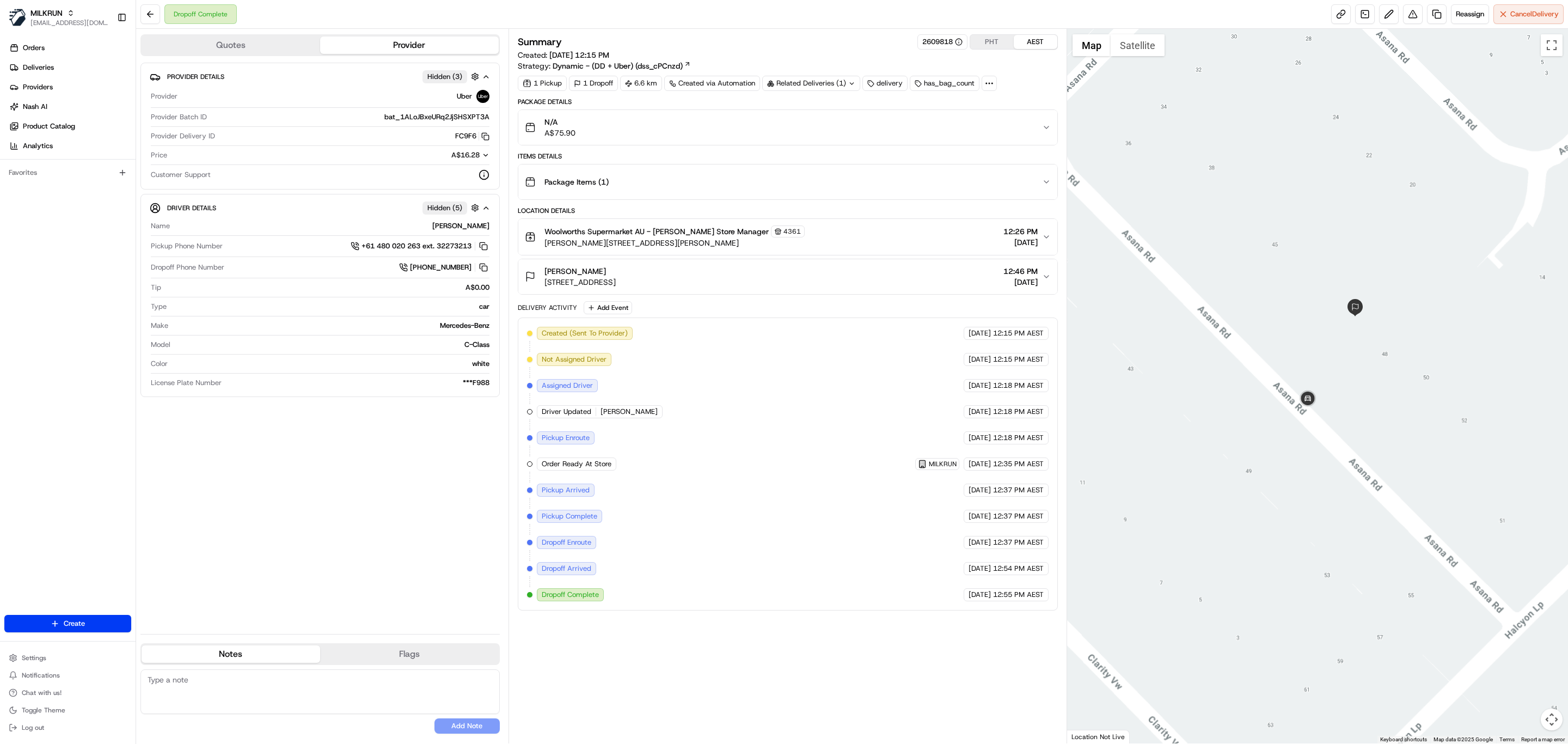
drag, startPoint x: 1381, startPoint y: 340, endPoint x: 1369, endPoint y: 439, distance: 99.7
click at [1369, 439] on div at bounding box center [1318, 386] width 501 height 714
click at [717, 193] on div "Package Items ( 1 )" at bounding box center [784, 182] width 517 height 22
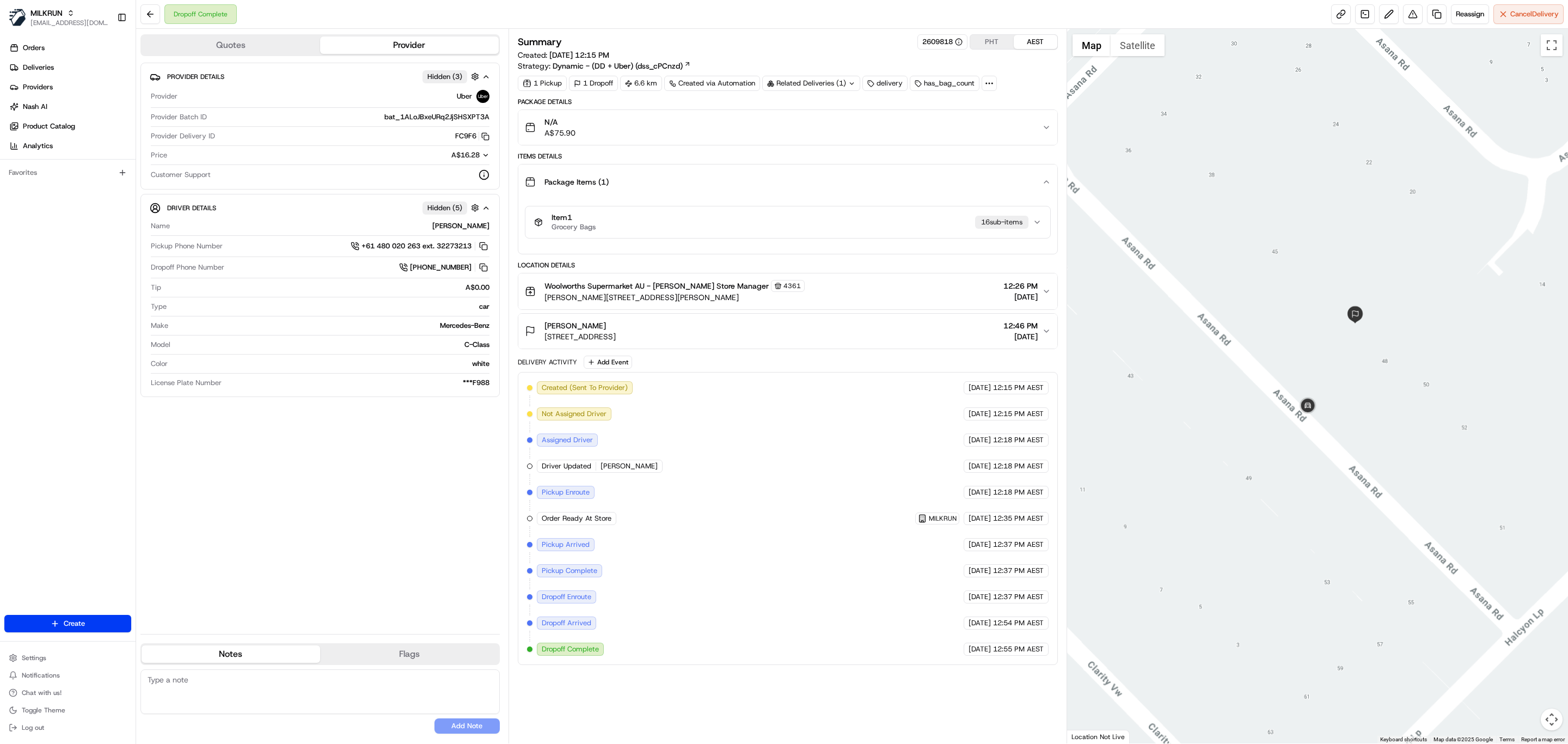
click at [728, 231] on div "Item 1 Grocery Bags 16 sub-item s" at bounding box center [783, 222] width 498 height 19
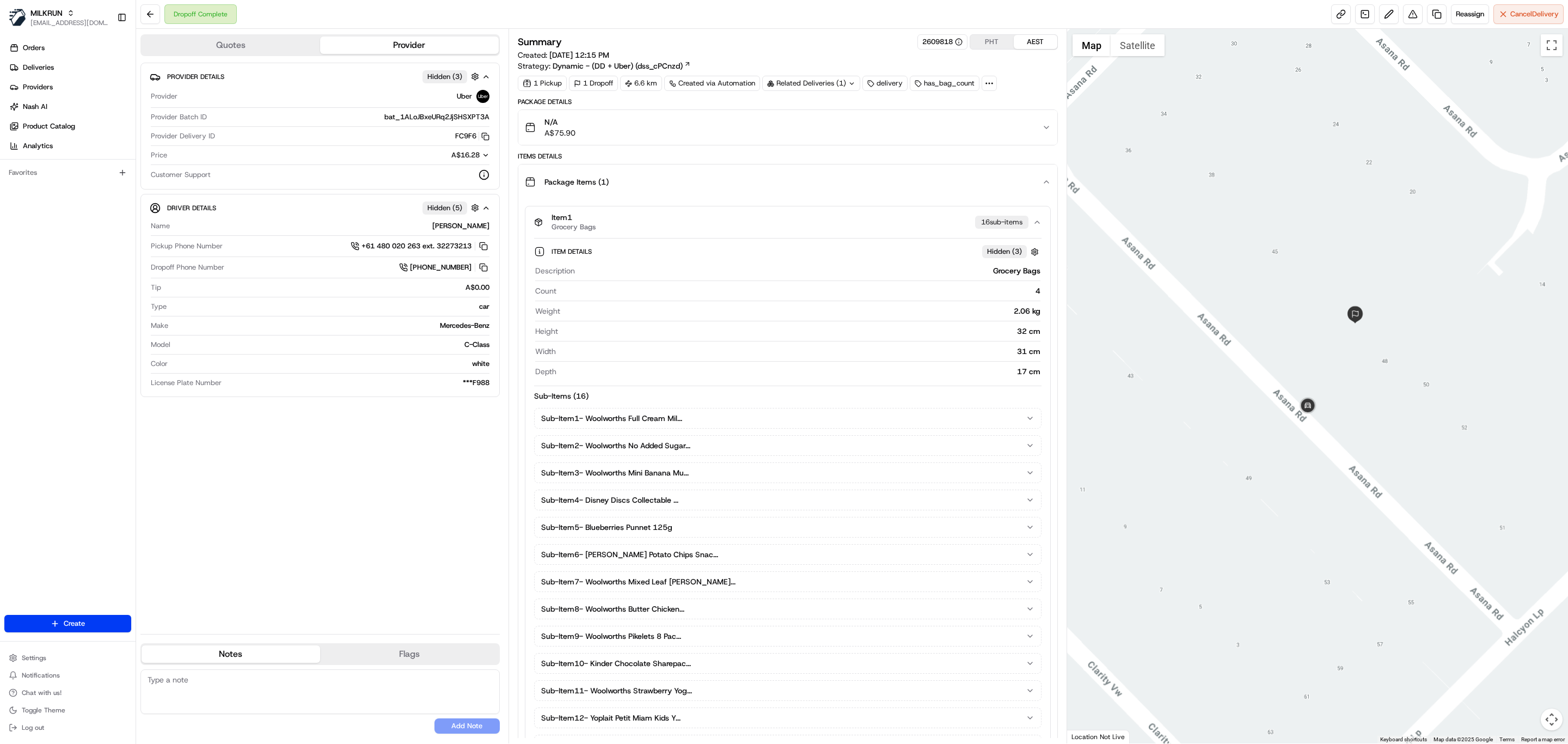
click at [699, 141] on button "N/A A$75.90" at bounding box center [788, 127] width 539 height 35
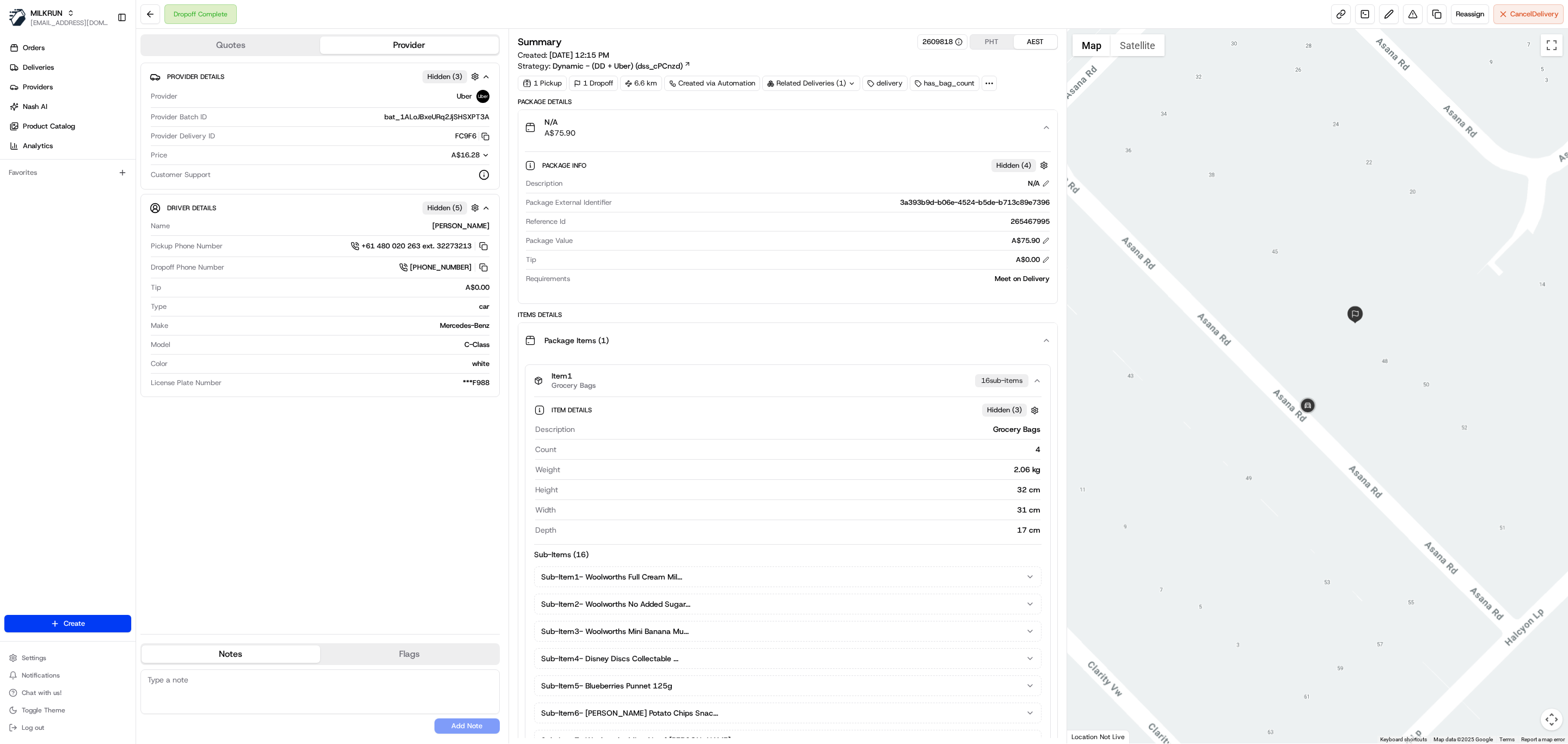
click at [949, 139] on button "N/A A$75.90" at bounding box center [788, 127] width 539 height 35
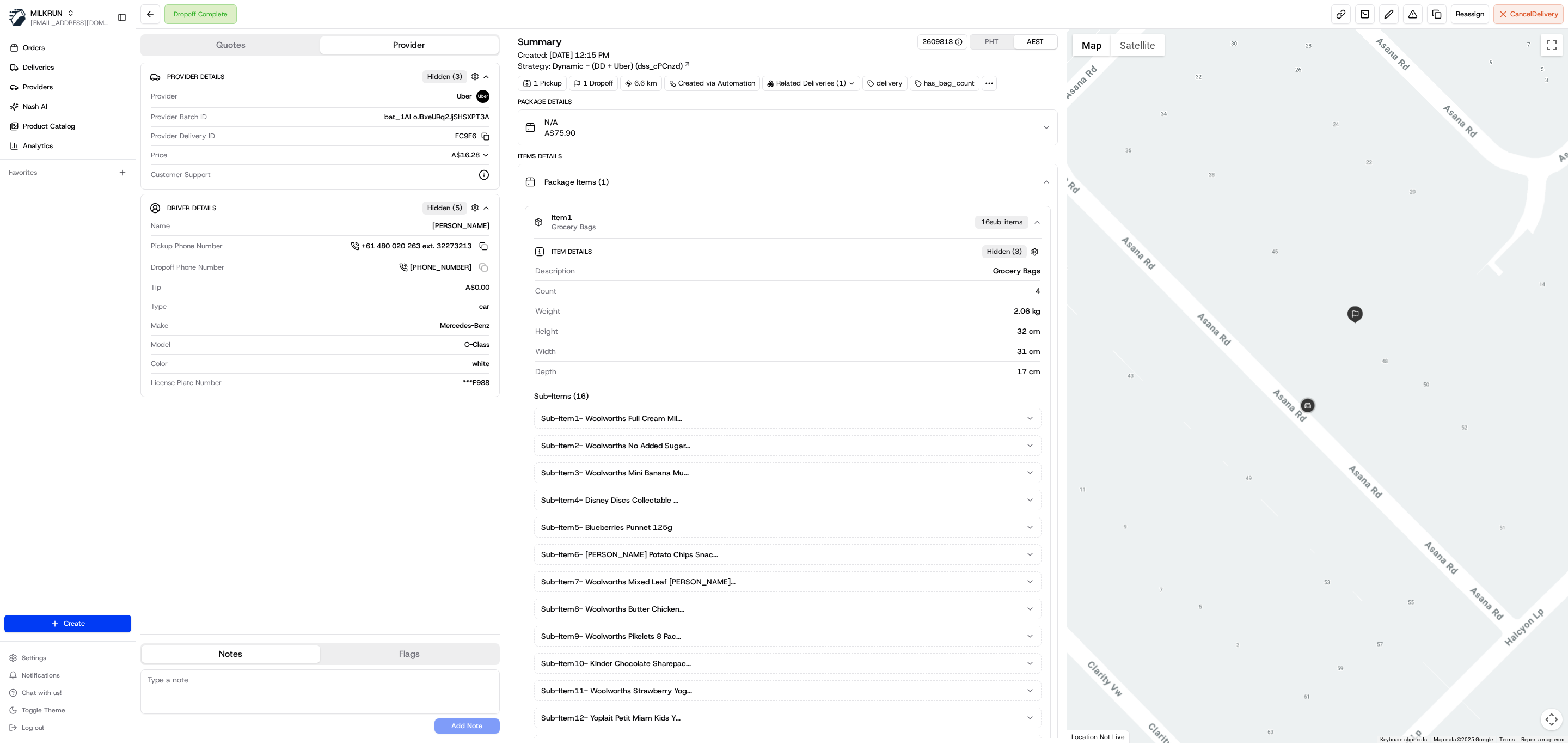
click at [942, 193] on div "Package Items ( 1 )" at bounding box center [784, 182] width 517 height 22
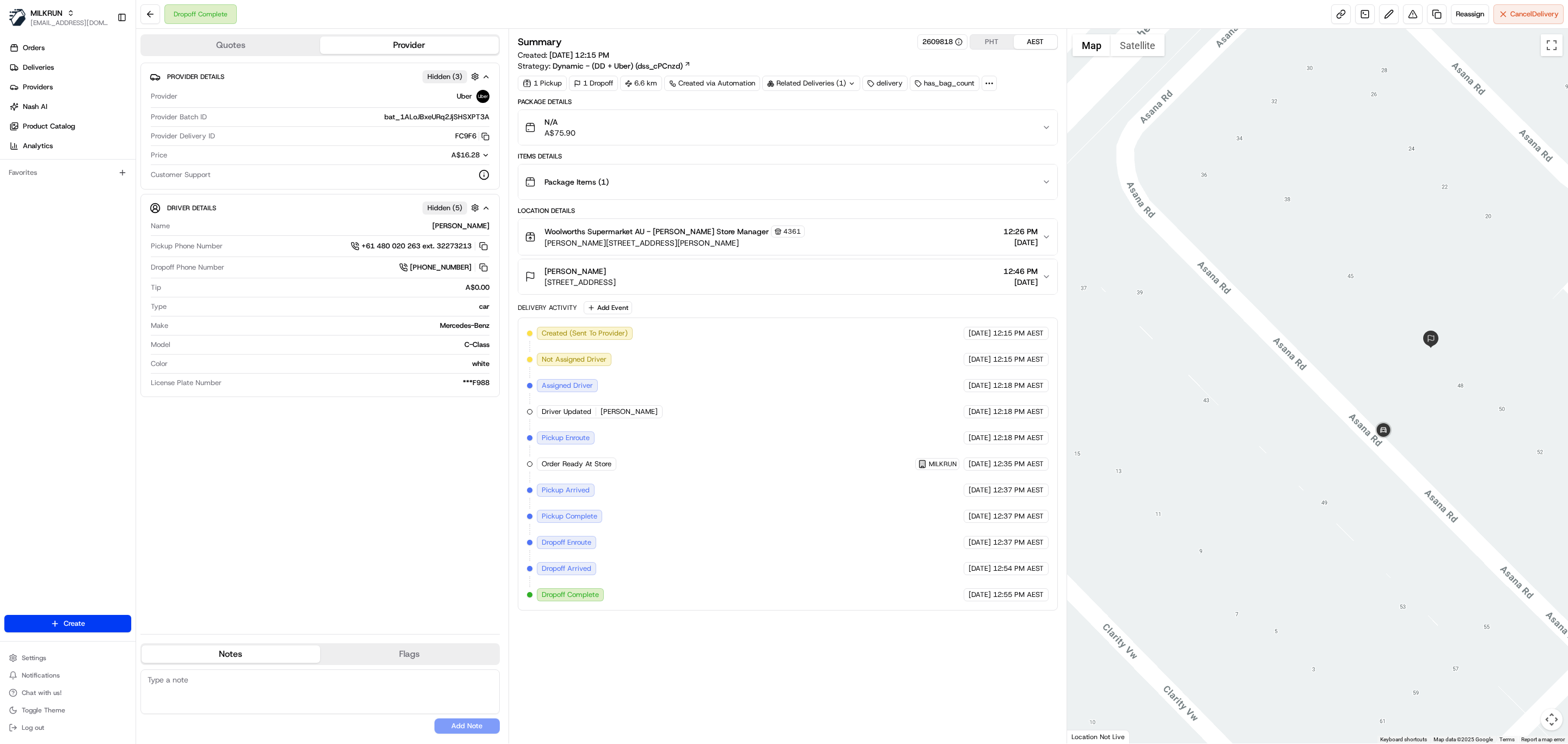
drag, startPoint x: 1368, startPoint y: 307, endPoint x: 1354, endPoint y: 302, distance: 14.9
click at [1354, 302] on div at bounding box center [1318, 386] width 501 height 714
click at [769, 193] on div "Package Items ( 1 )" at bounding box center [784, 182] width 517 height 22
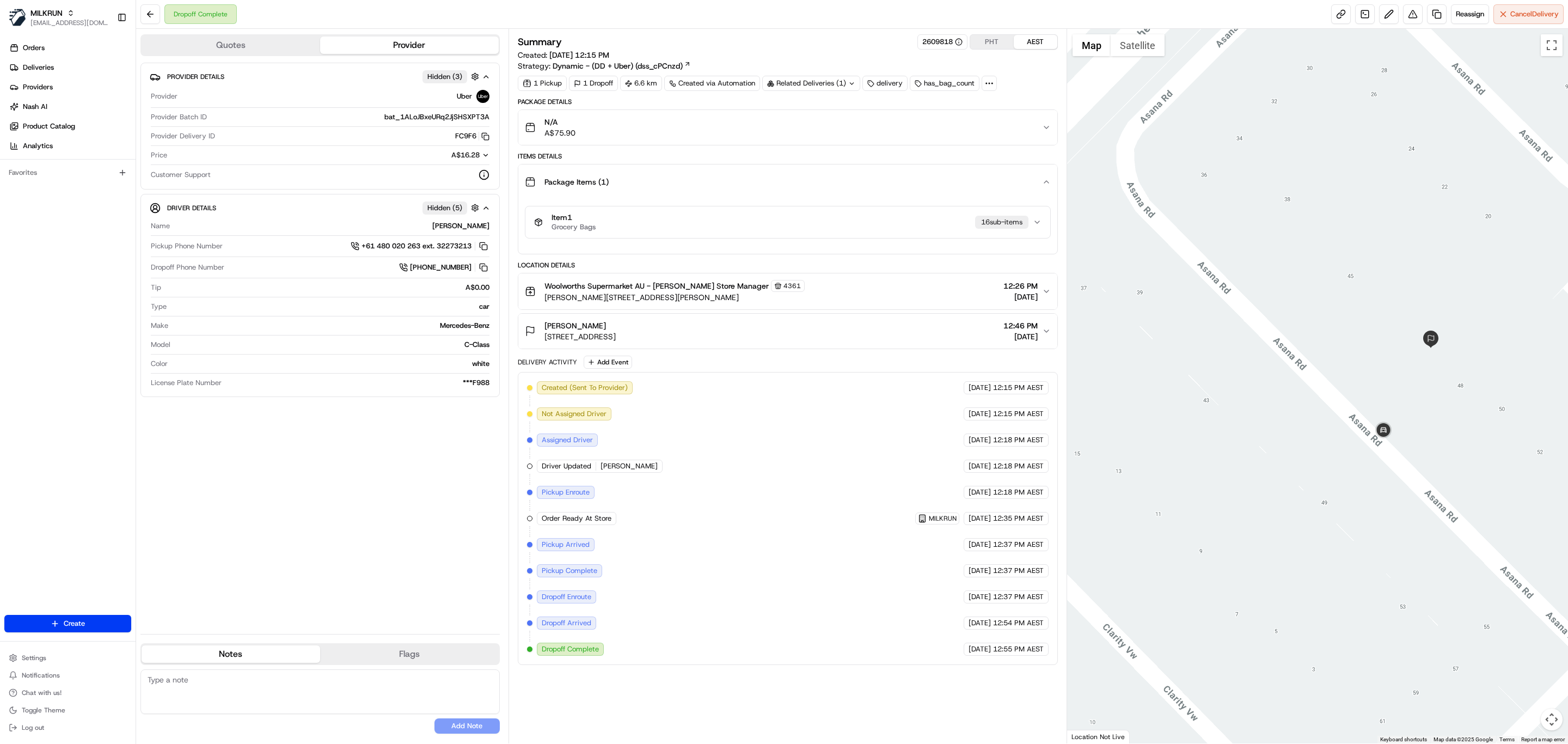
click at [788, 232] on div "Item 1 Grocery Bags 16 sub-item s" at bounding box center [783, 222] width 498 height 19
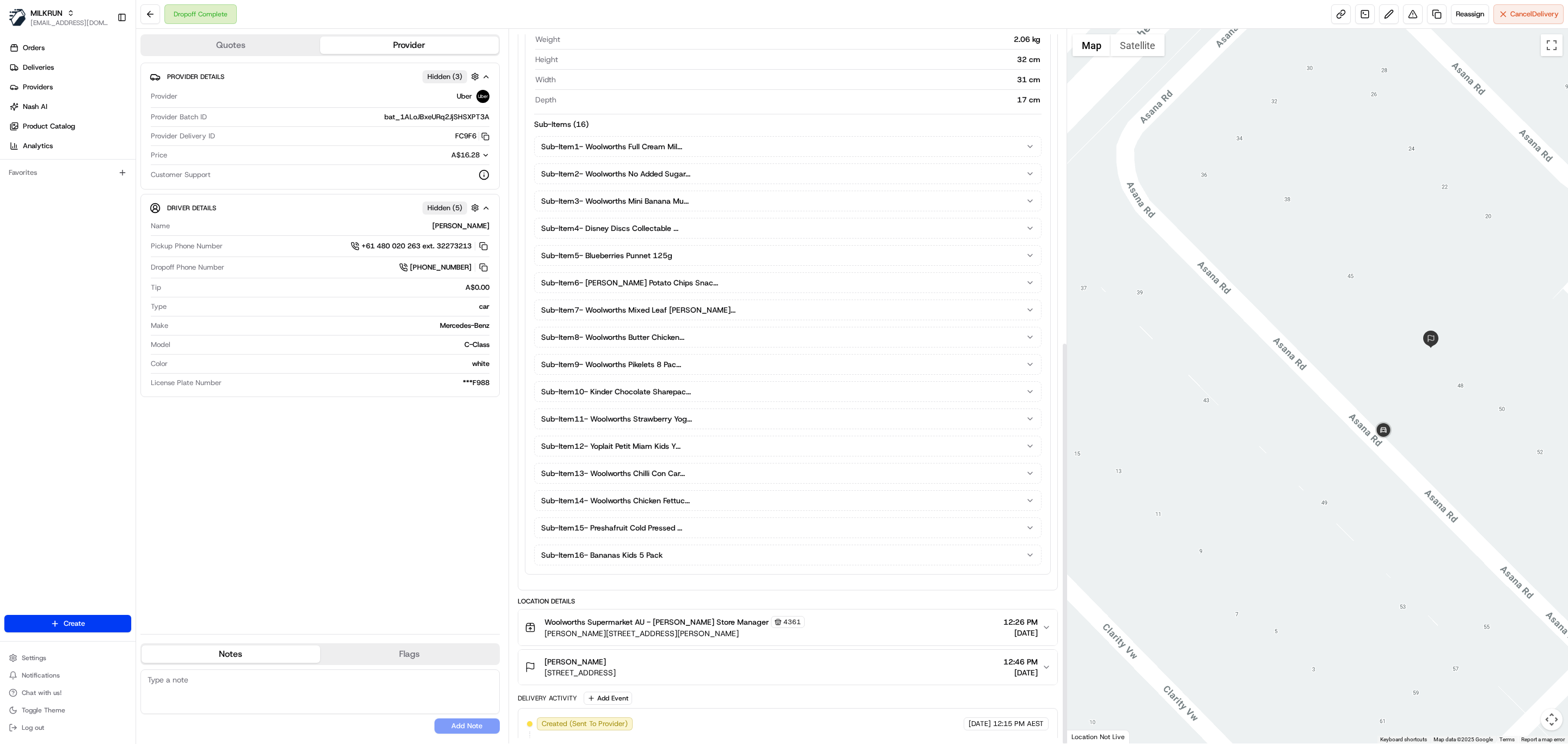
scroll to position [554, 0]
